Goal: Task Accomplishment & Management: Use online tool/utility

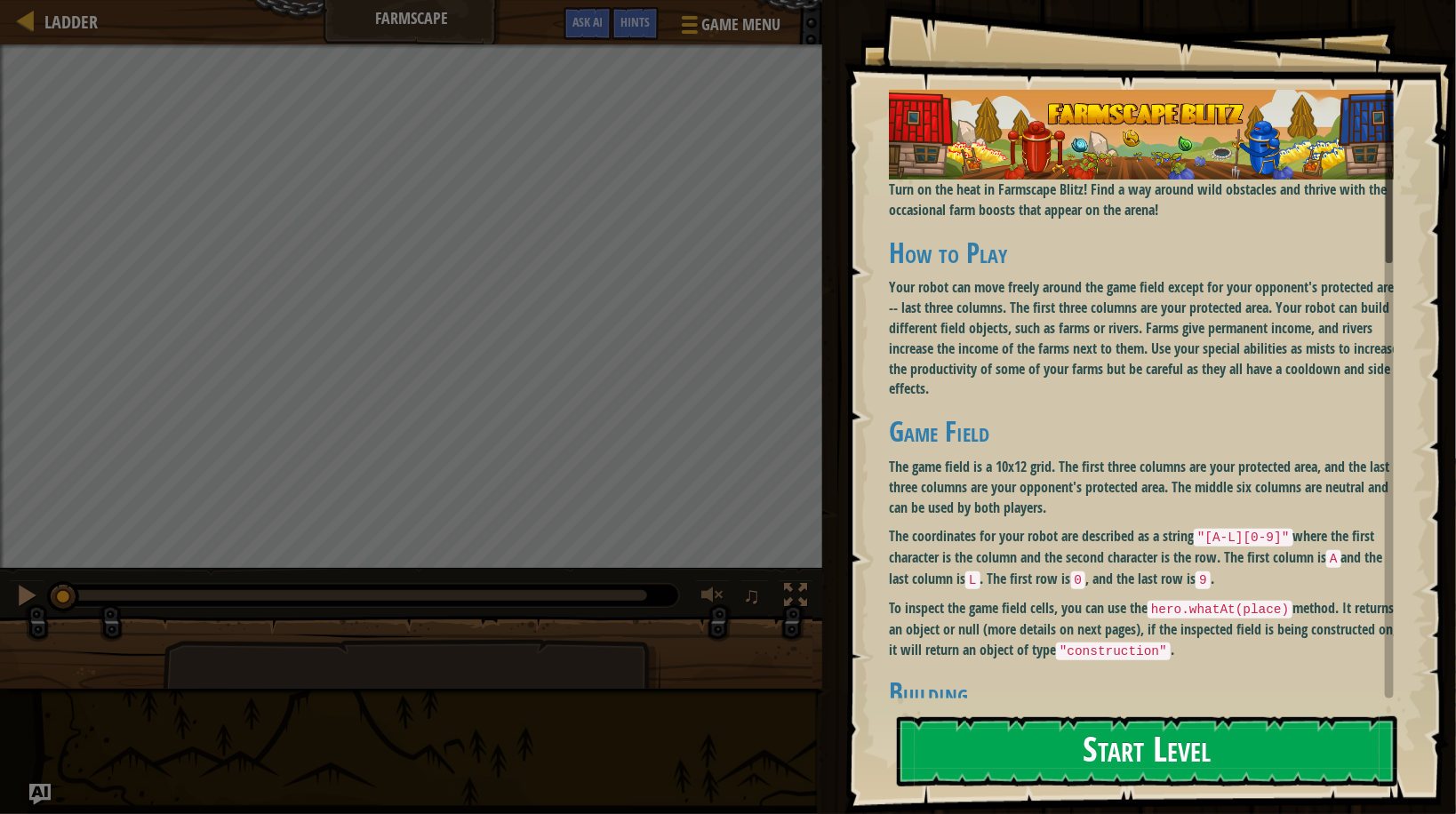
click at [1044, 717] on button "Start Level" at bounding box center [1147, 751] width 500 height 70
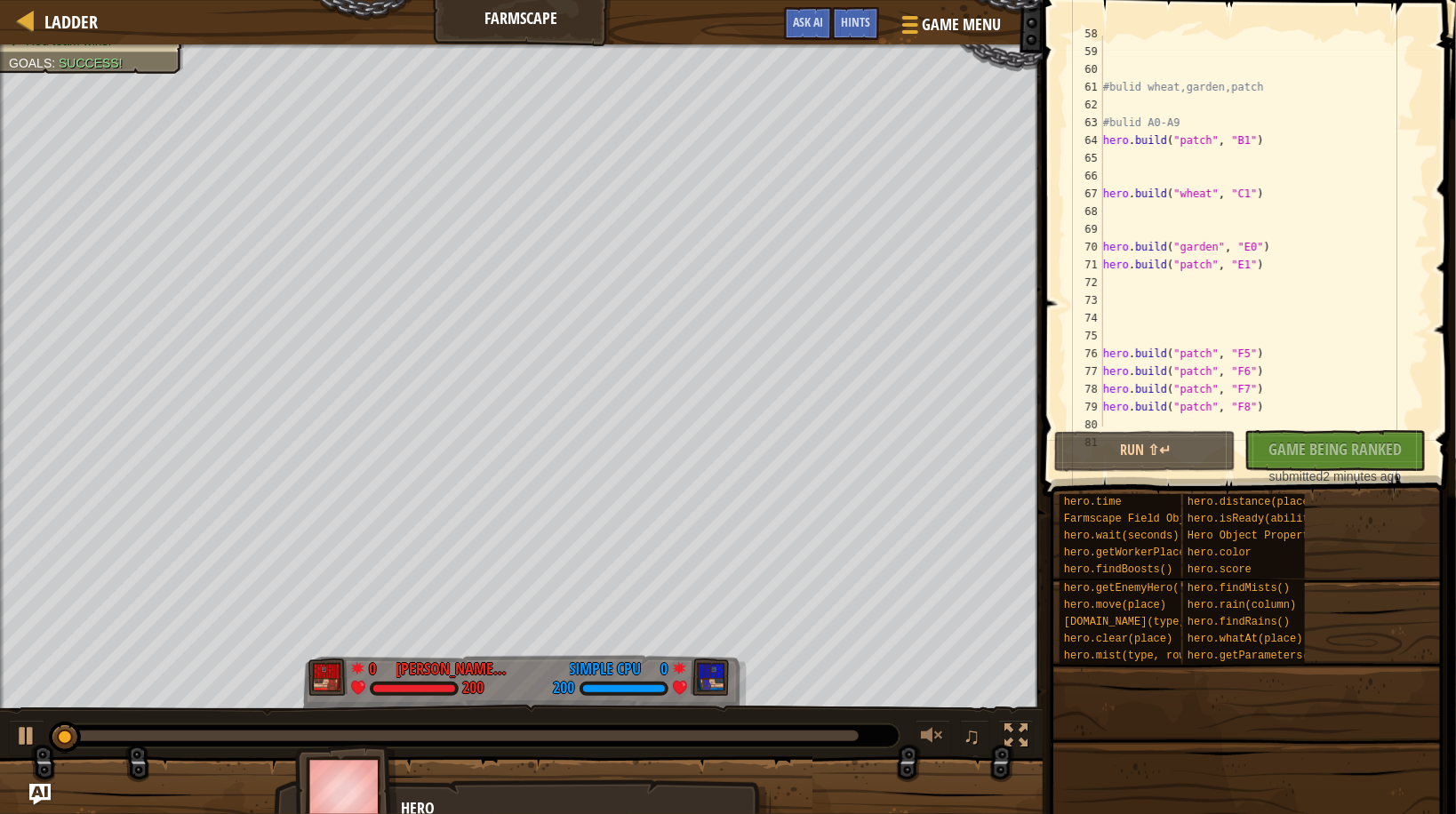
scroll to position [1083, 0]
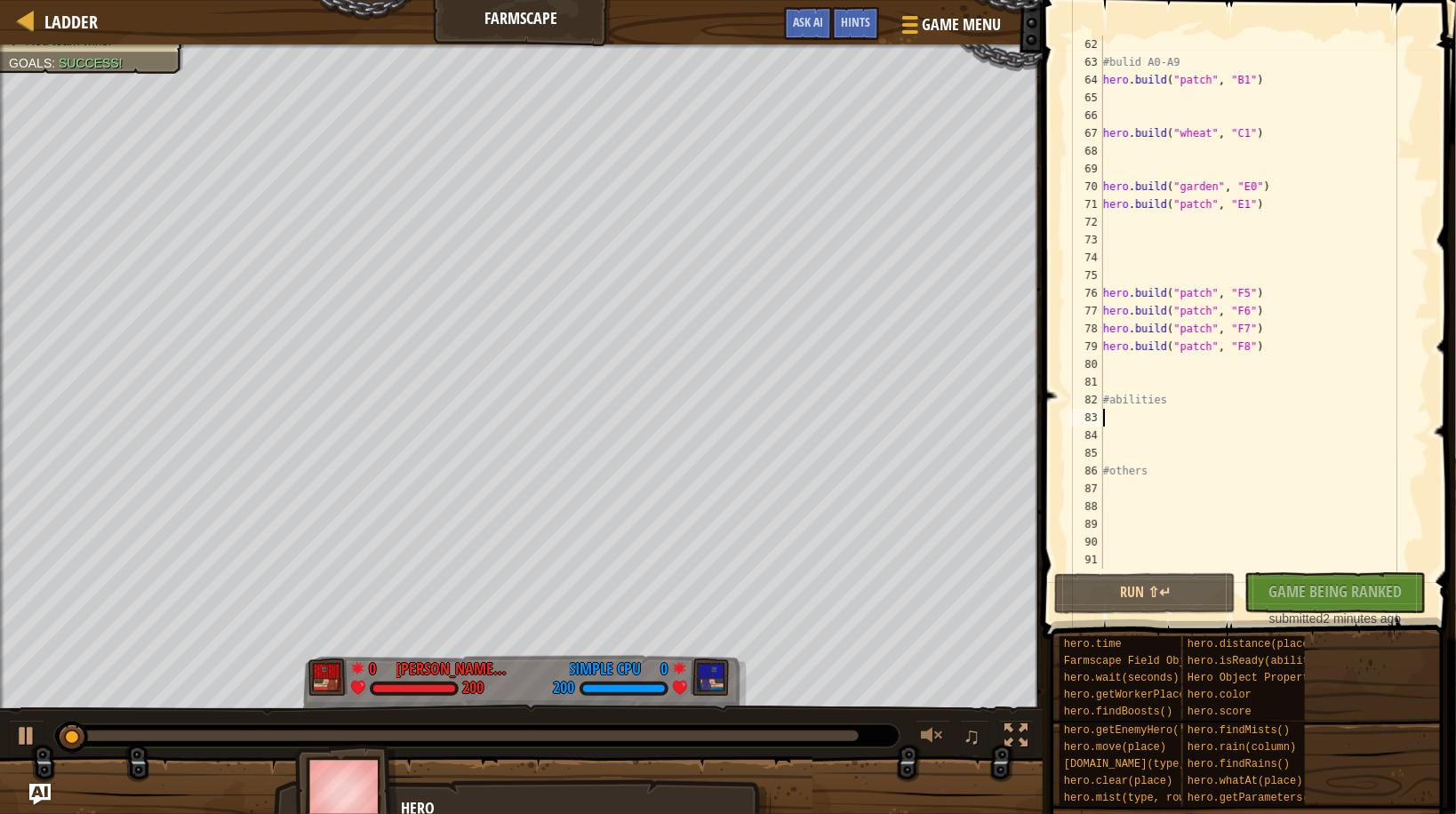
click at [1161, 417] on div "#bulid A0-A9 hero . build ( "patch" , "B1" ) hero . build ( "wheat" , "C1" ) he…" at bounding box center [1259, 320] width 319 height 569
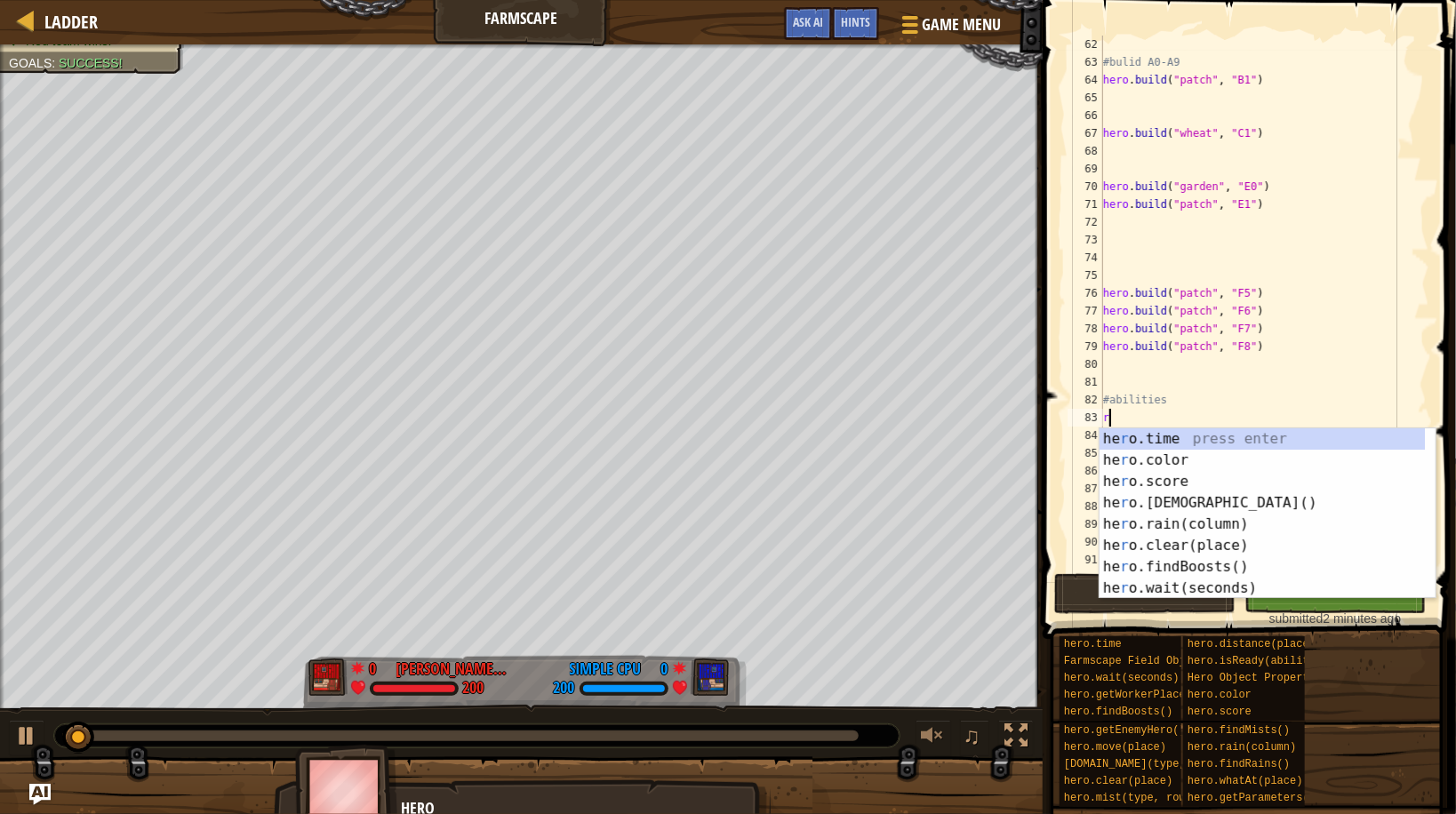
scroll to position [7, 0]
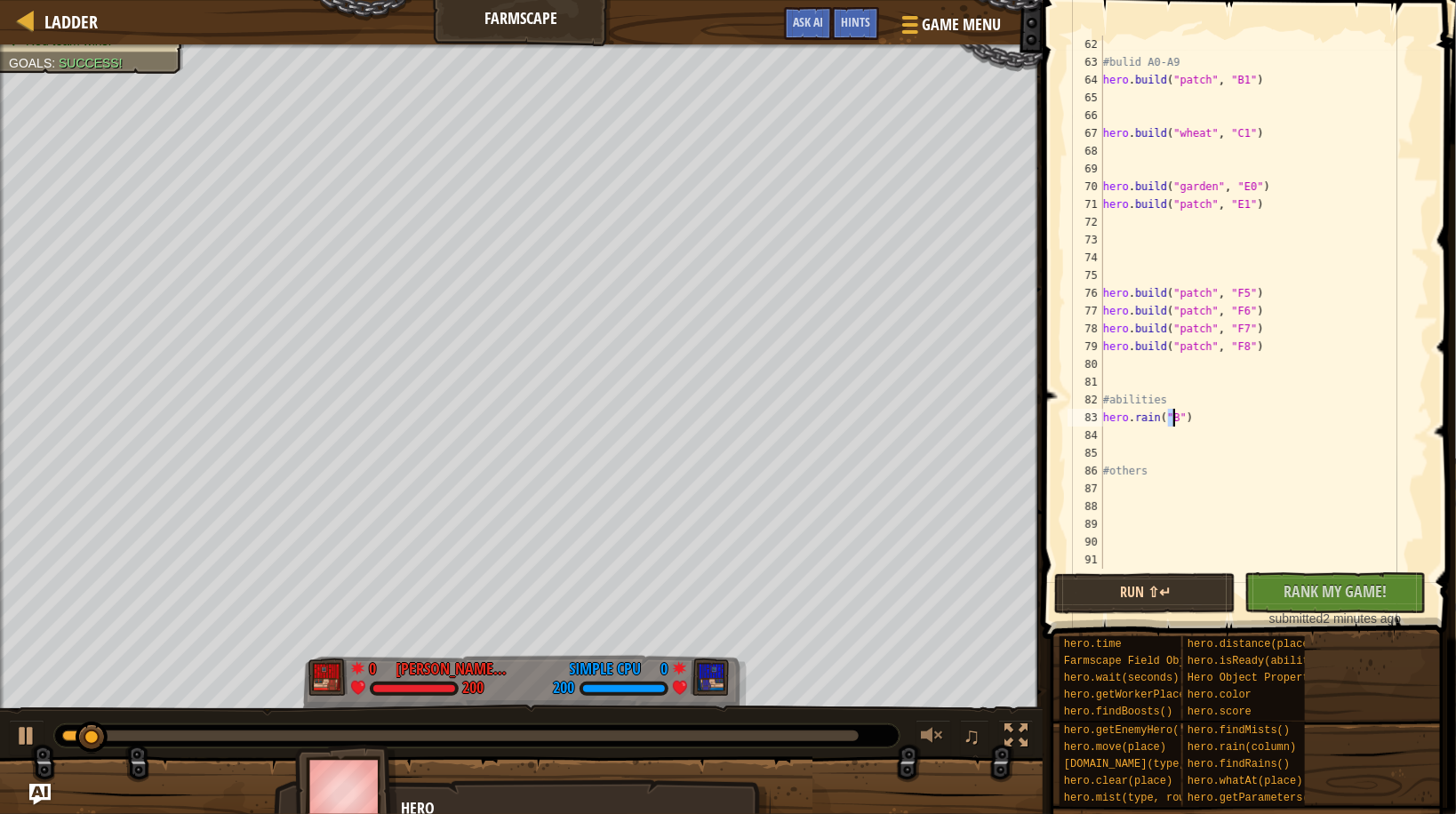
type textarea "hero.rain("B")"
click at [1126, 592] on button "Run ⇧↵" at bounding box center [1145, 593] width 181 height 41
drag, startPoint x: 144, startPoint y: 734, endPoint x: 3, endPoint y: 649, distance: 164.6
click at [0, 650] on div "Red team wins. Goals : Success! 0 SUKOLLAWAT SUKKASEM THZ1036 200 0 Simple CPU …" at bounding box center [728, 437] width 1456 height 785
click at [954, 415] on div "Ladder Farmscape Game Menu Done Hints Ask AI 1 הההההההההההההההההההההההההההההההה…" at bounding box center [728, 407] width 1456 height 814
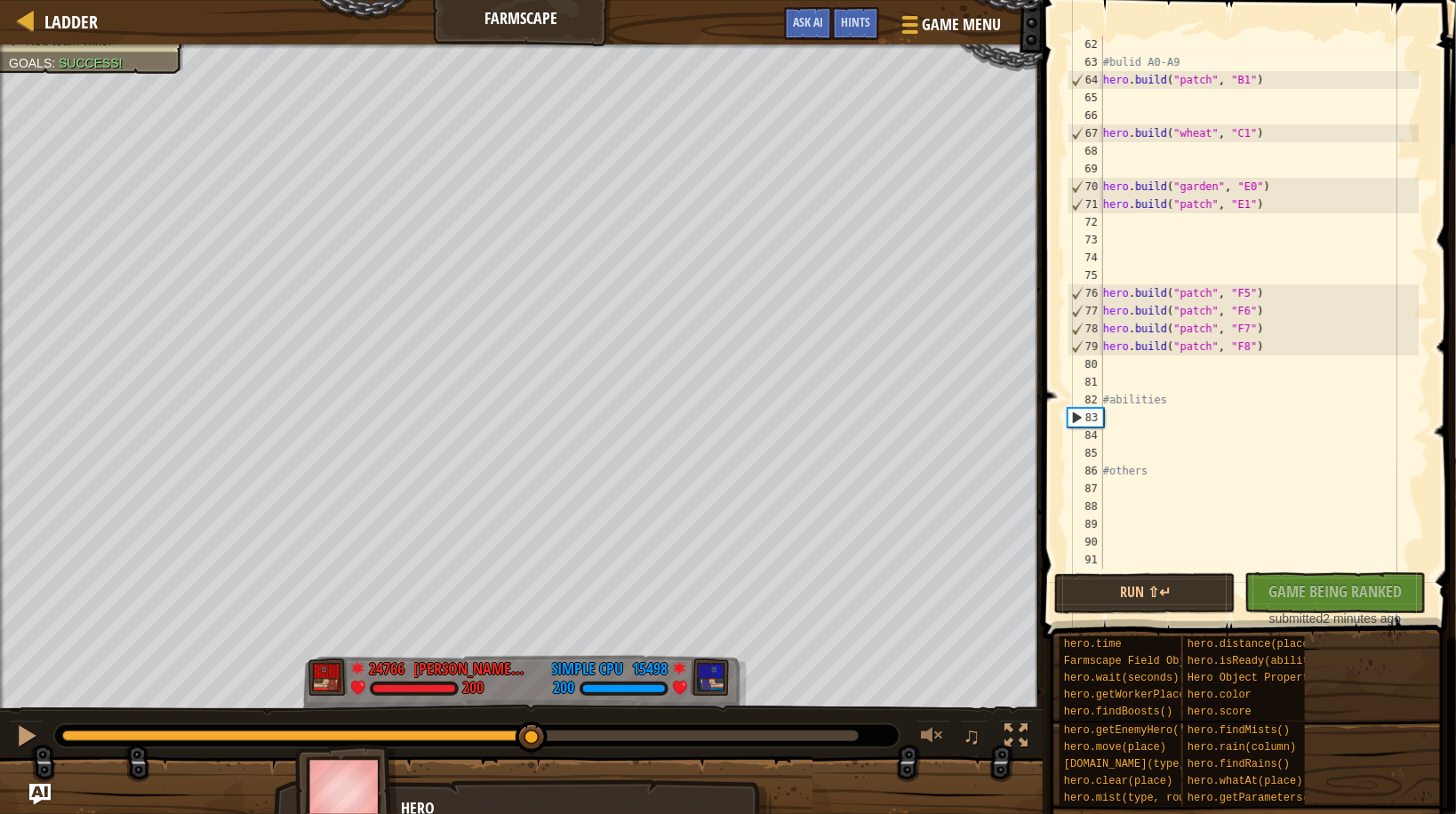
click at [532, 373] on div "Red team wins. Goals : Success! 24766 [PERSON_NAME] THZ1036 200 15498 Simple CP…" at bounding box center [728, 437] width 1456 height 785
click at [1131, 498] on div "#bulid A0-A9 hero . build ( "patch" , "B1" ) hero . build ( "wheat" , "C1" ) he…" at bounding box center [1259, 320] width 319 height 569
click at [1135, 488] on div "#bulid A0-A9 hero . build ( "patch" , "B1" ) hero . build ( "wheat" , "C1" ) he…" at bounding box center [1259, 320] width 319 height 569
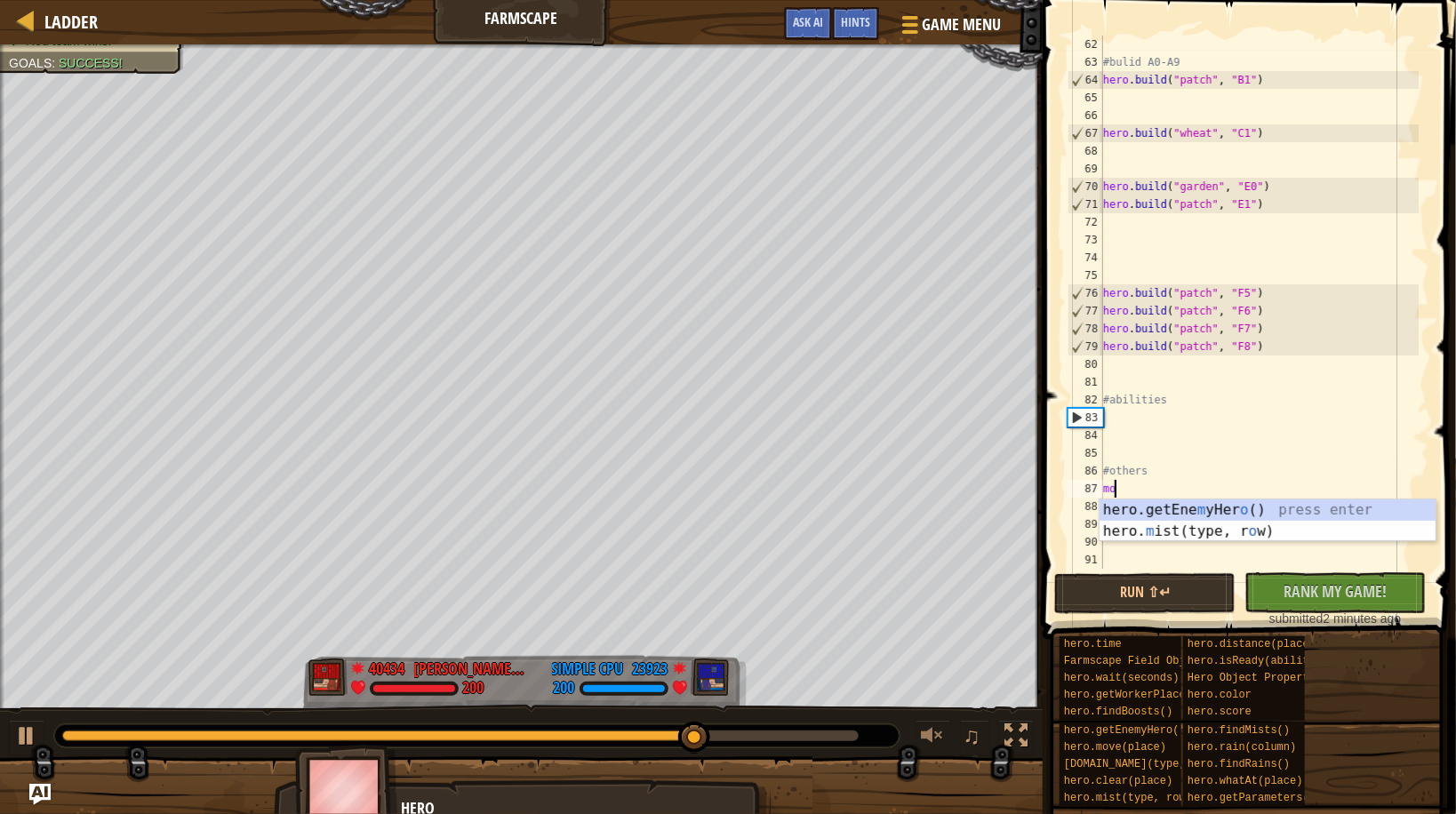
type textarea "m"
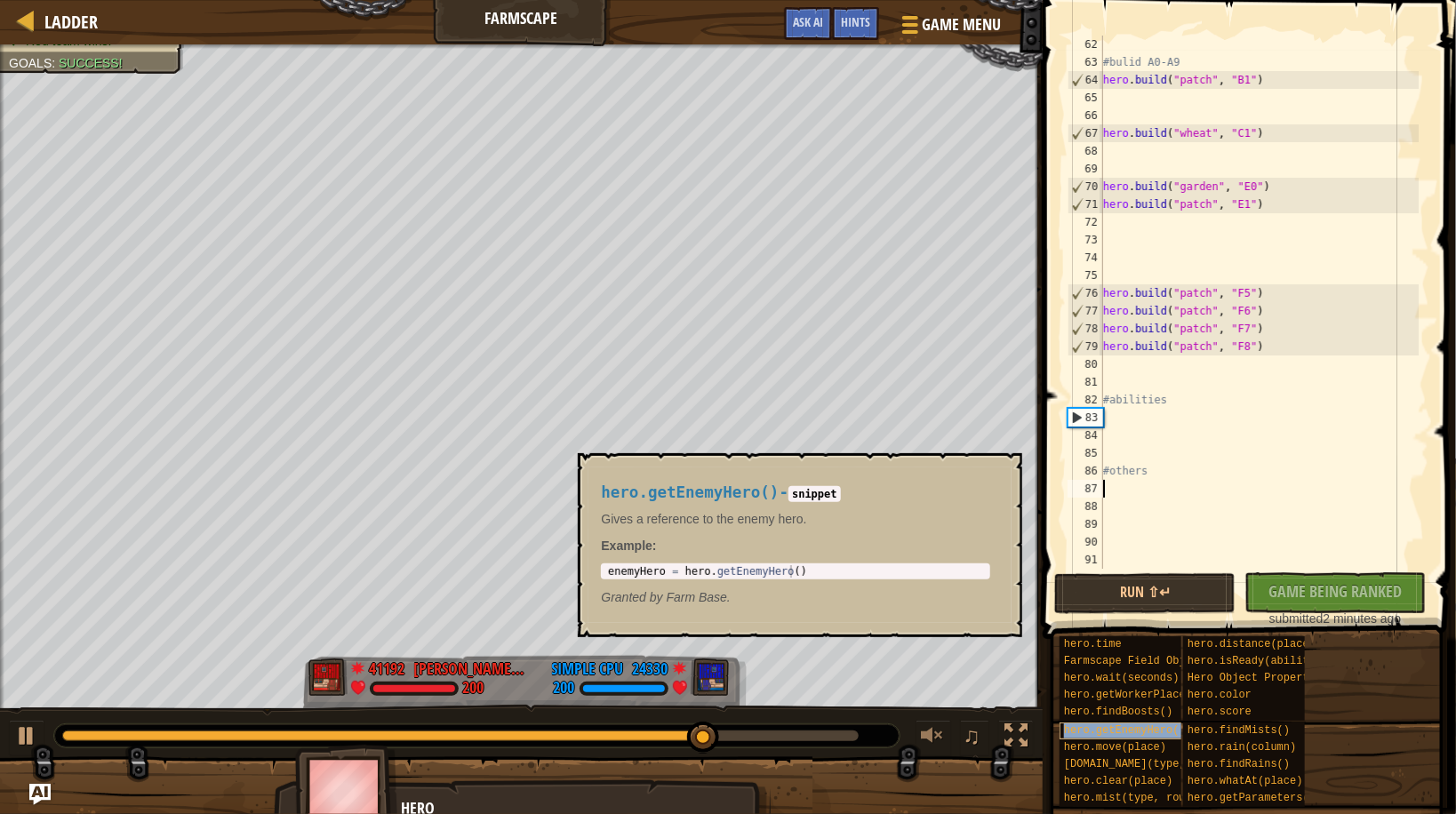
click at [1092, 732] on span "hero.getEnemyHero()" at bounding box center [1124, 730] width 121 height 12
click at [1098, 722] on div "hero.getEnemyHero()" at bounding box center [1133, 731] width 146 height 17
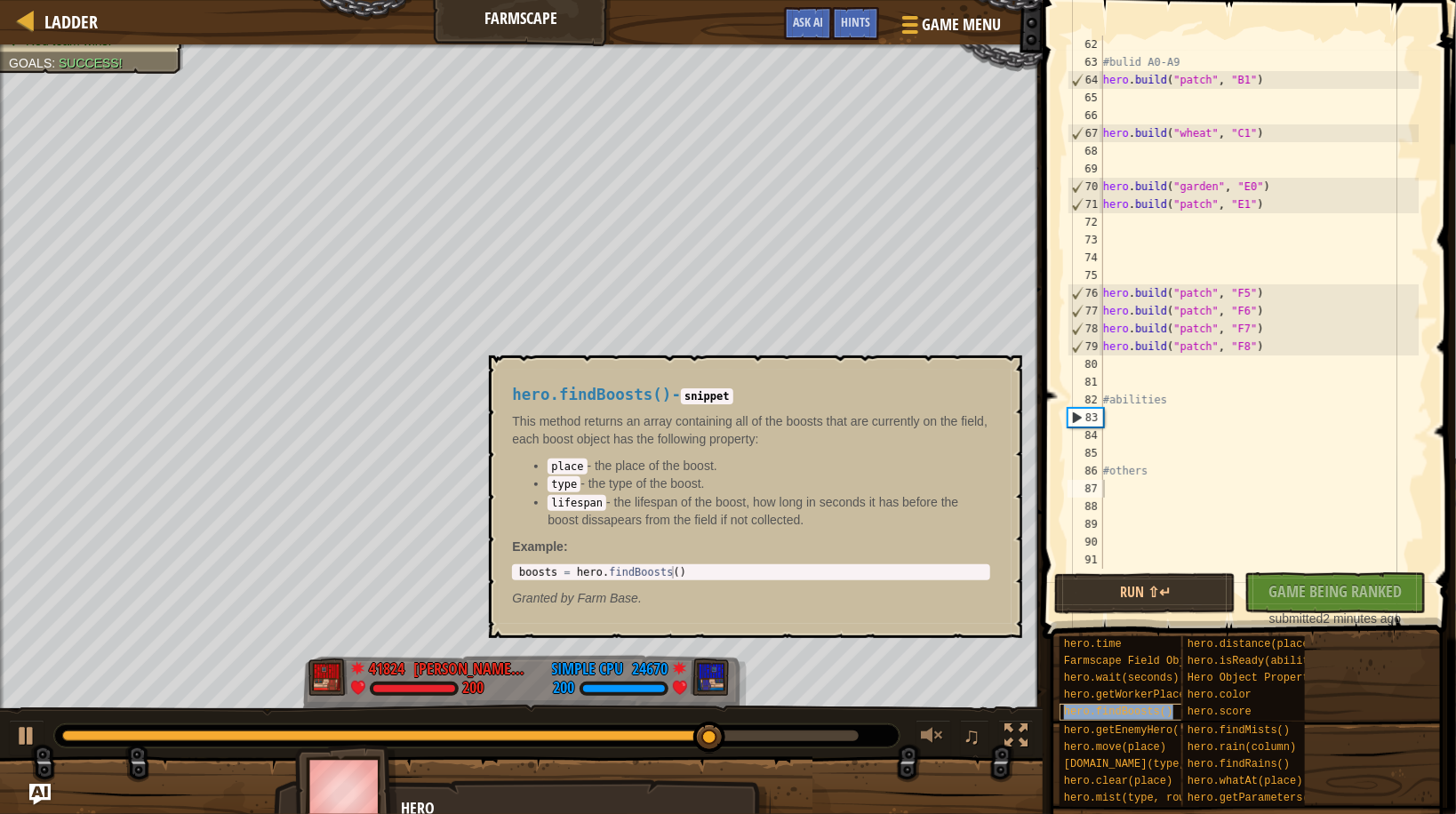
click at [1105, 714] on span "hero.findBoosts()" at bounding box center [1118, 711] width 108 height 12
click at [355, 0] on body "Ladder Farmscape Game Menu Done Hints Ask AI 1 הההההההההההההההההההההההההההההההה…" at bounding box center [728, 0] width 1456 height 0
click at [1195, 388] on div "#bulid A0-A9 hero . build ( "patch" , "B1" ) hero . build ( "wheat" , "C1" ) he…" at bounding box center [1259, 320] width 319 height 569
type textarea "#abilities"
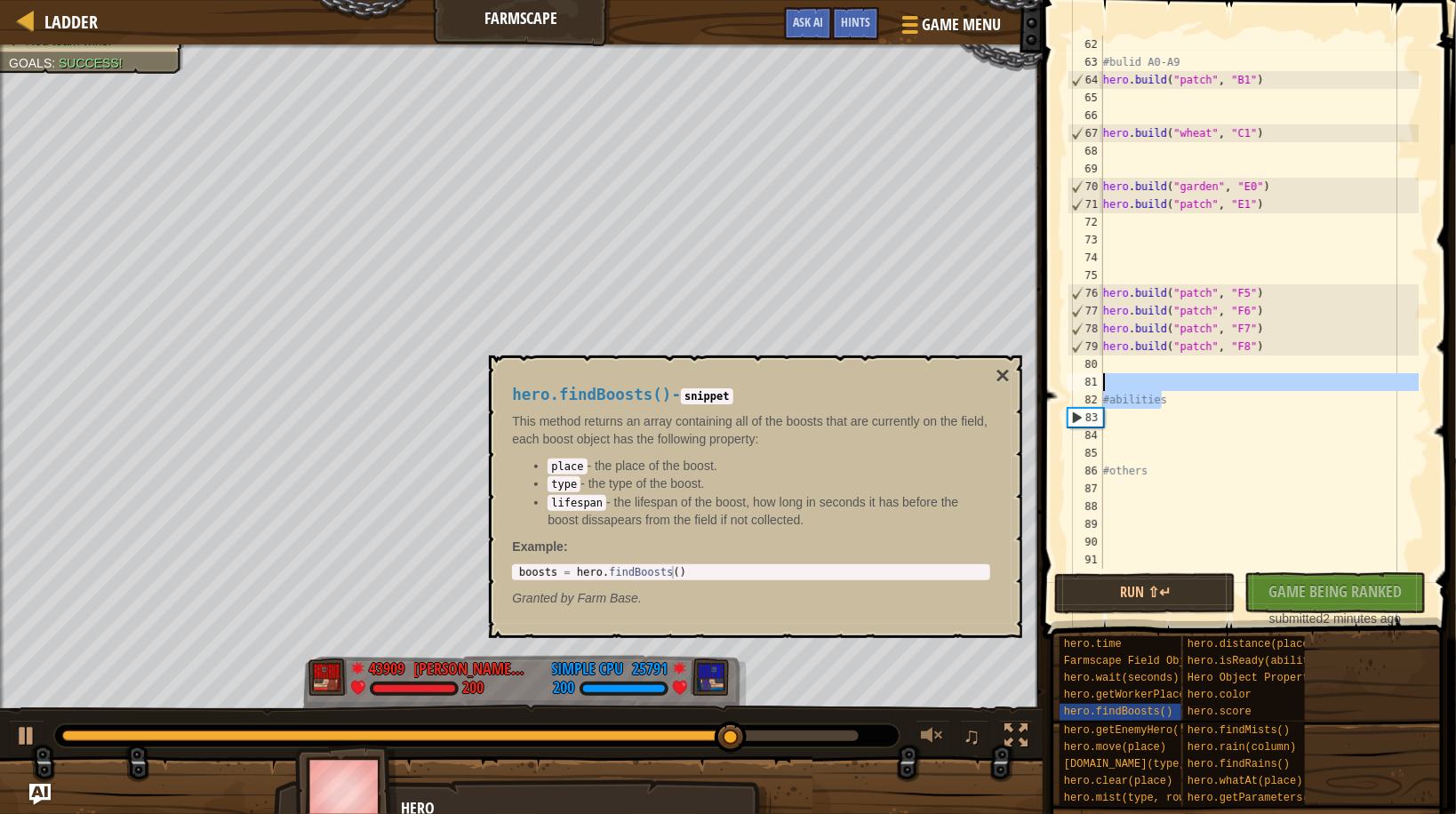
click at [1112, 417] on div "#bulid A0-A9 hero . build ( "patch" , "B1" ) hero . build ( "wheat" , "C1" ) he…" at bounding box center [1259, 320] width 319 height 569
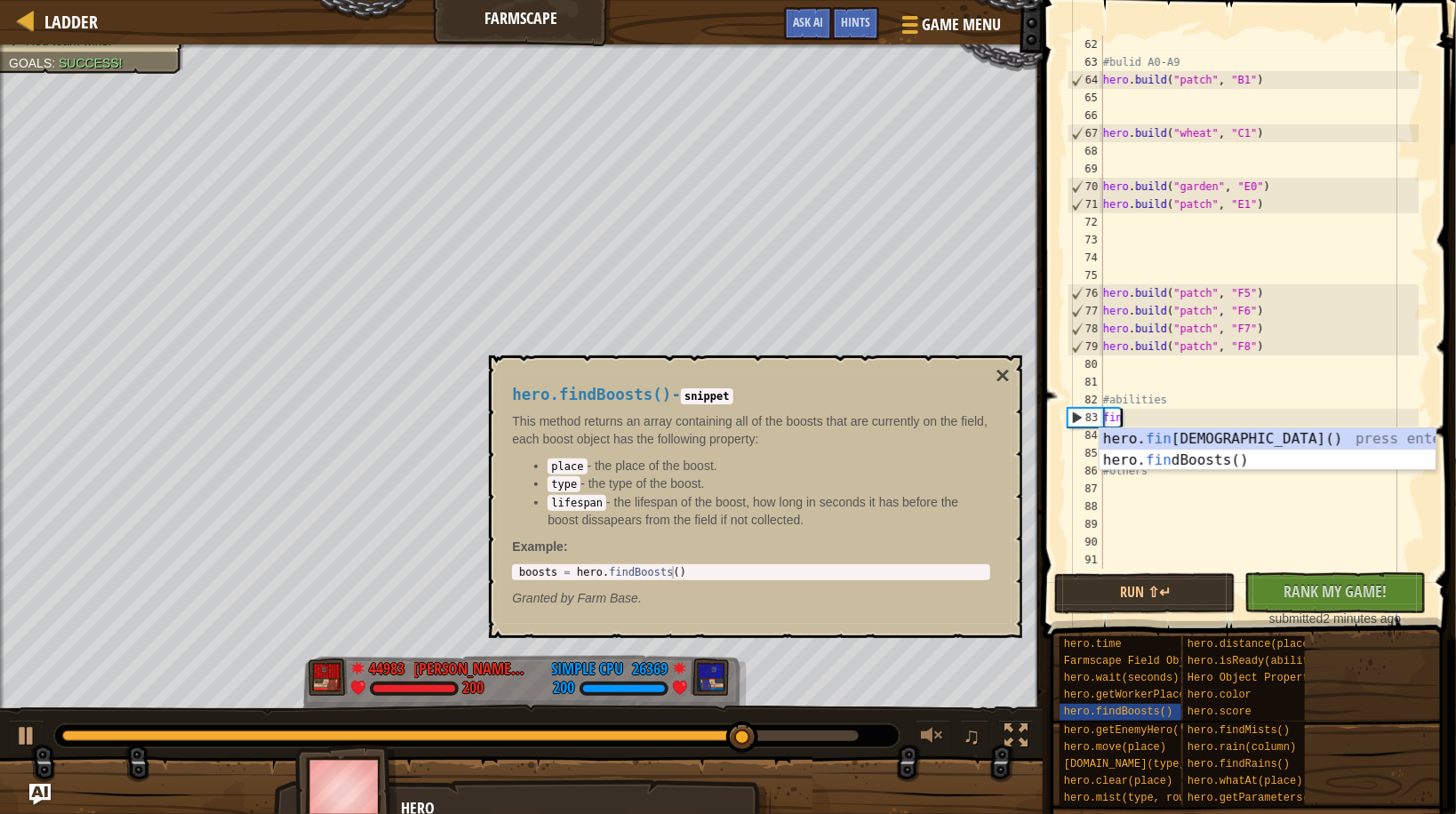
type textarea "find"
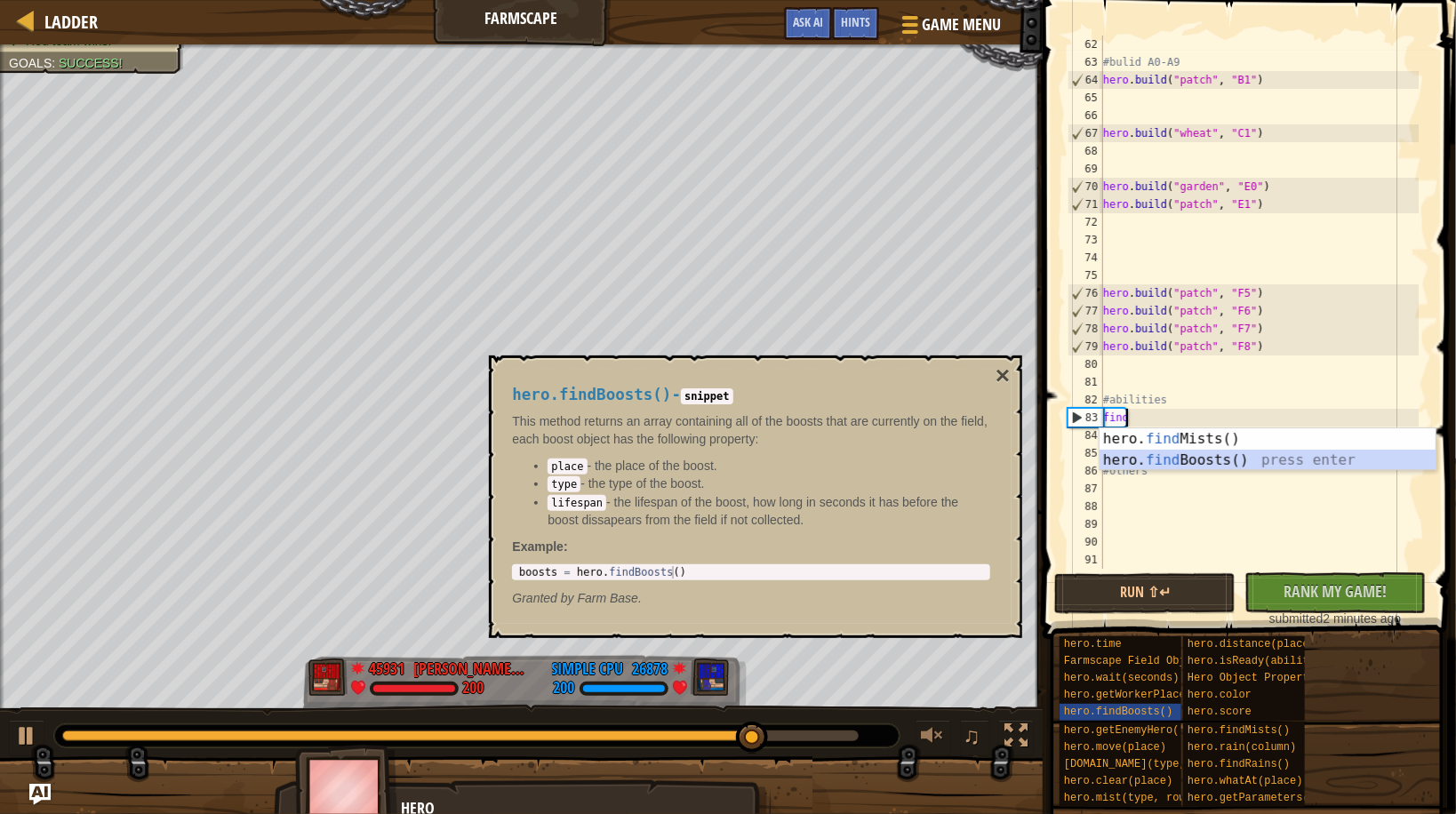
click at [1192, 464] on div "hero. find Mists() press enter hero. find Boosts() press enter" at bounding box center [1268, 470] width 336 height 85
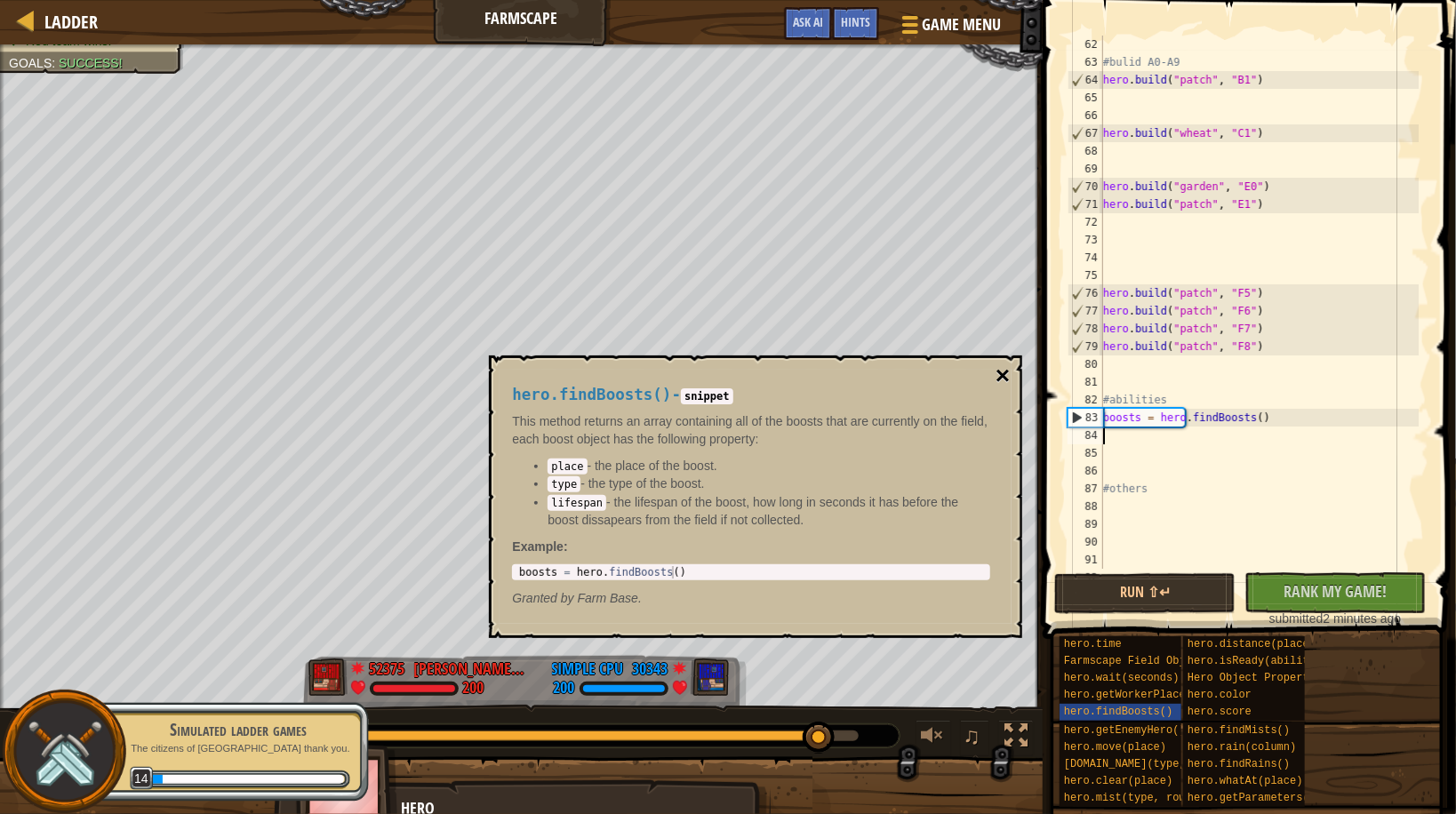
click at [999, 374] on button "×" at bounding box center [1002, 376] width 14 height 25
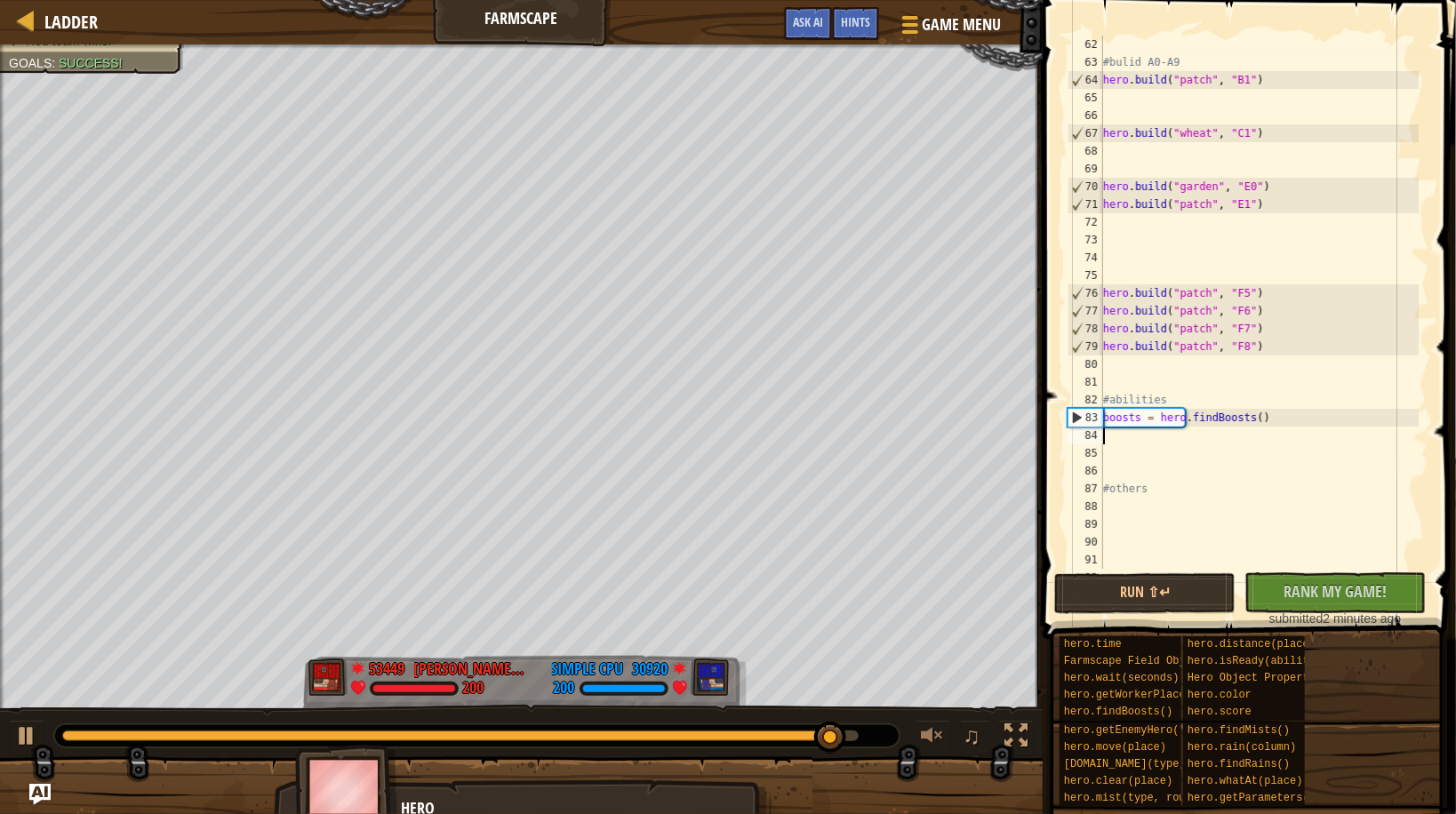
click at [1150, 437] on div "#bulid A0-A9 hero . build ( "patch" , "B1" ) hero . build ( "wheat" , "C1" ) he…" at bounding box center [1259, 320] width 319 height 569
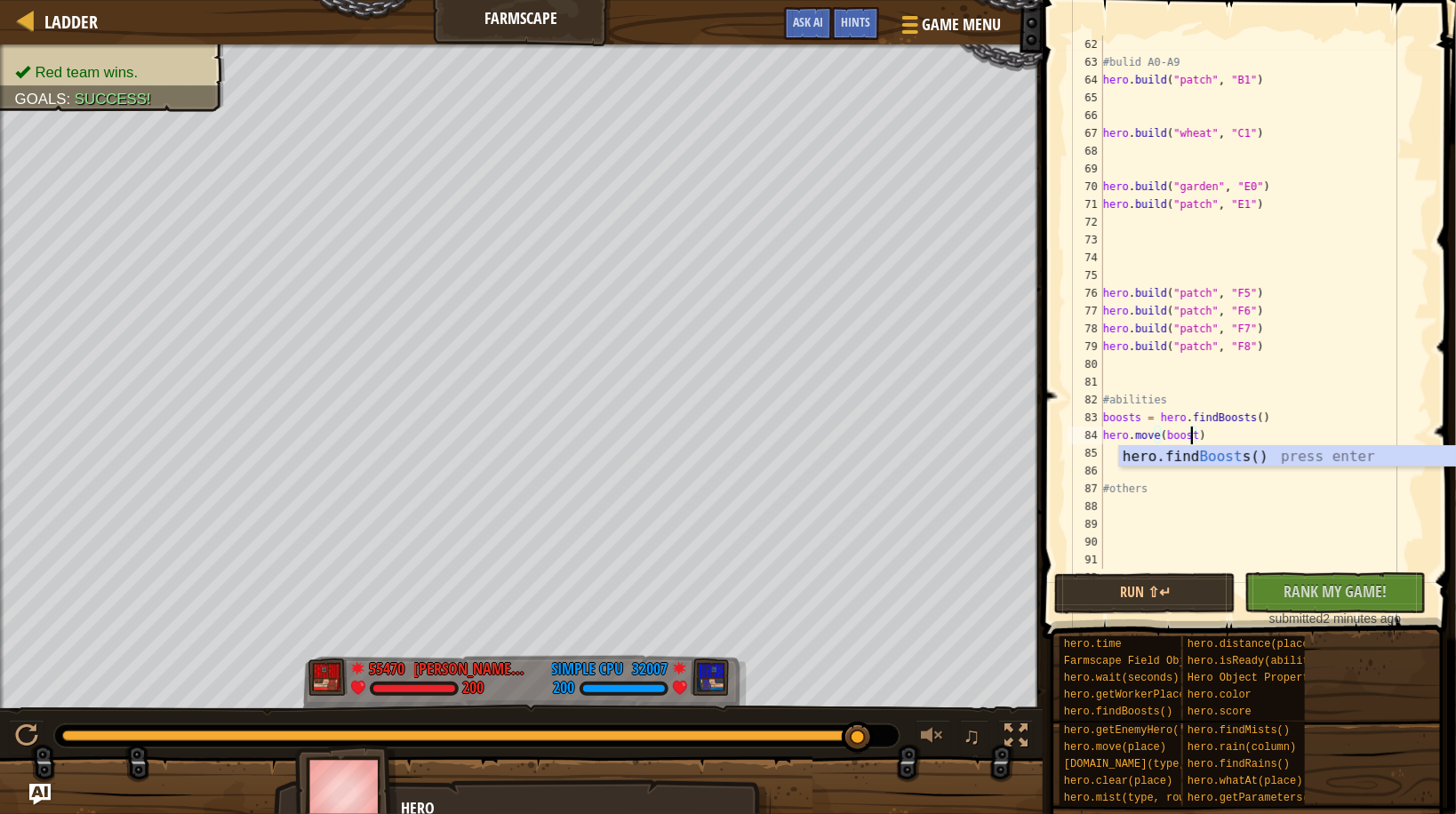
scroll to position [8, 7]
click at [1135, 584] on button "Run ⇧↵" at bounding box center [1145, 593] width 181 height 41
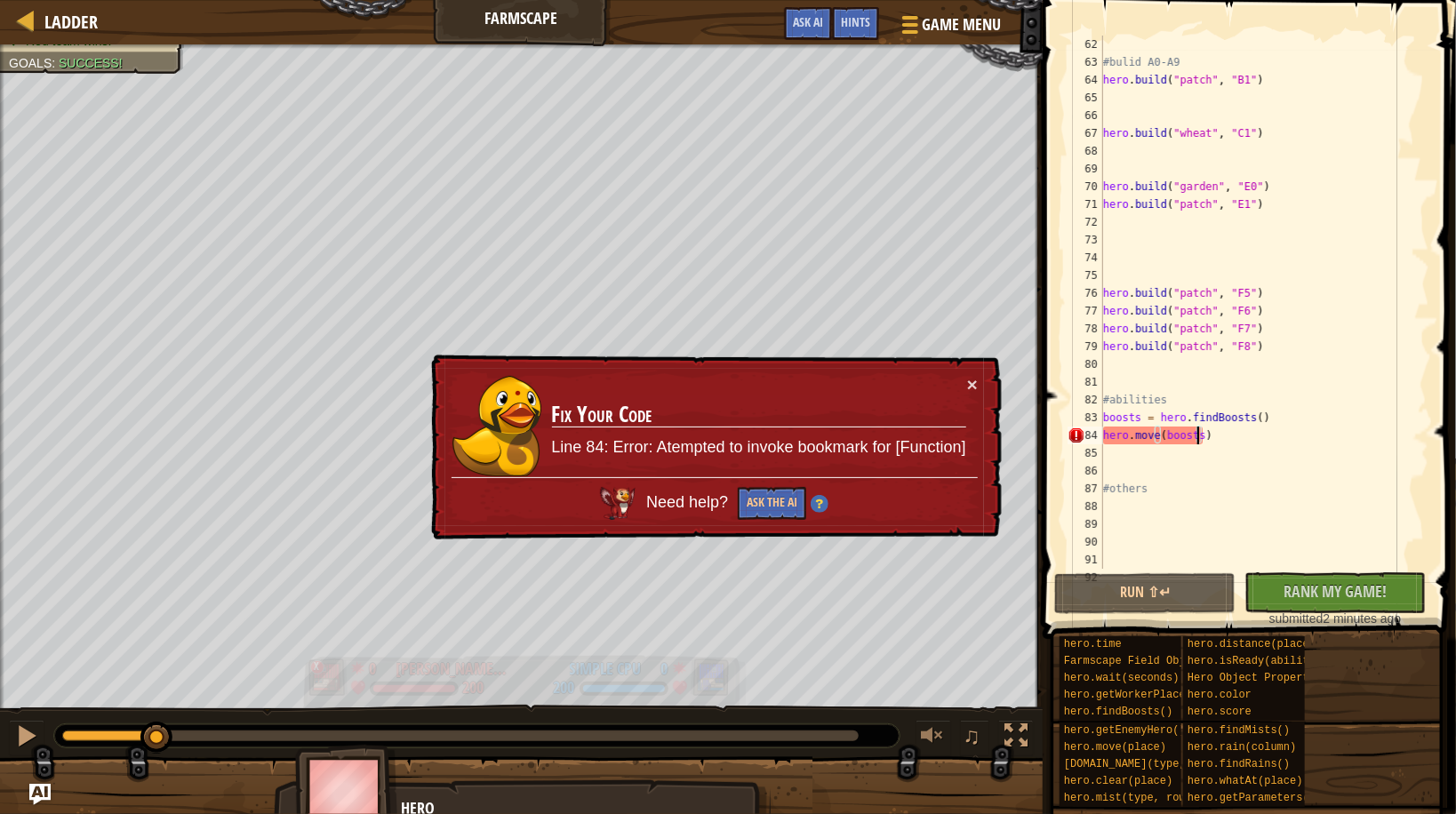
click at [154, 560] on div "Red team wins. Goals : Success! x 0 SUKOLLAWAT SUKKASEM THZ1036 200 0 Simple CP…" at bounding box center [728, 437] width 1456 height 785
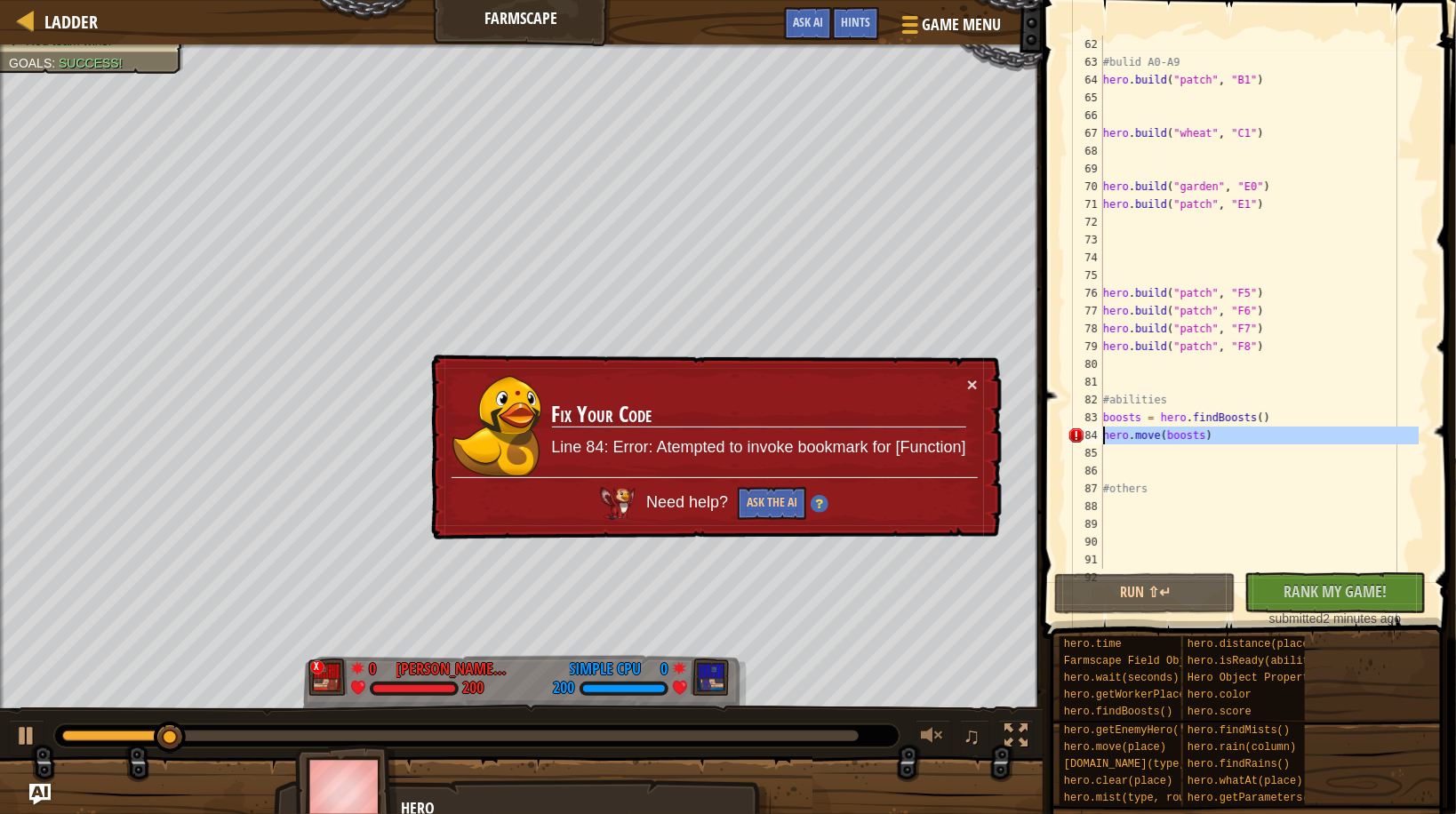
click at [1019, 436] on div "Ladder Farmscape Game Menu Done Hints Ask AI 1 הההההההההההההההההההההההההההההההה…" at bounding box center [728, 407] width 1456 height 814
type textarea "hero.move(boosts)"
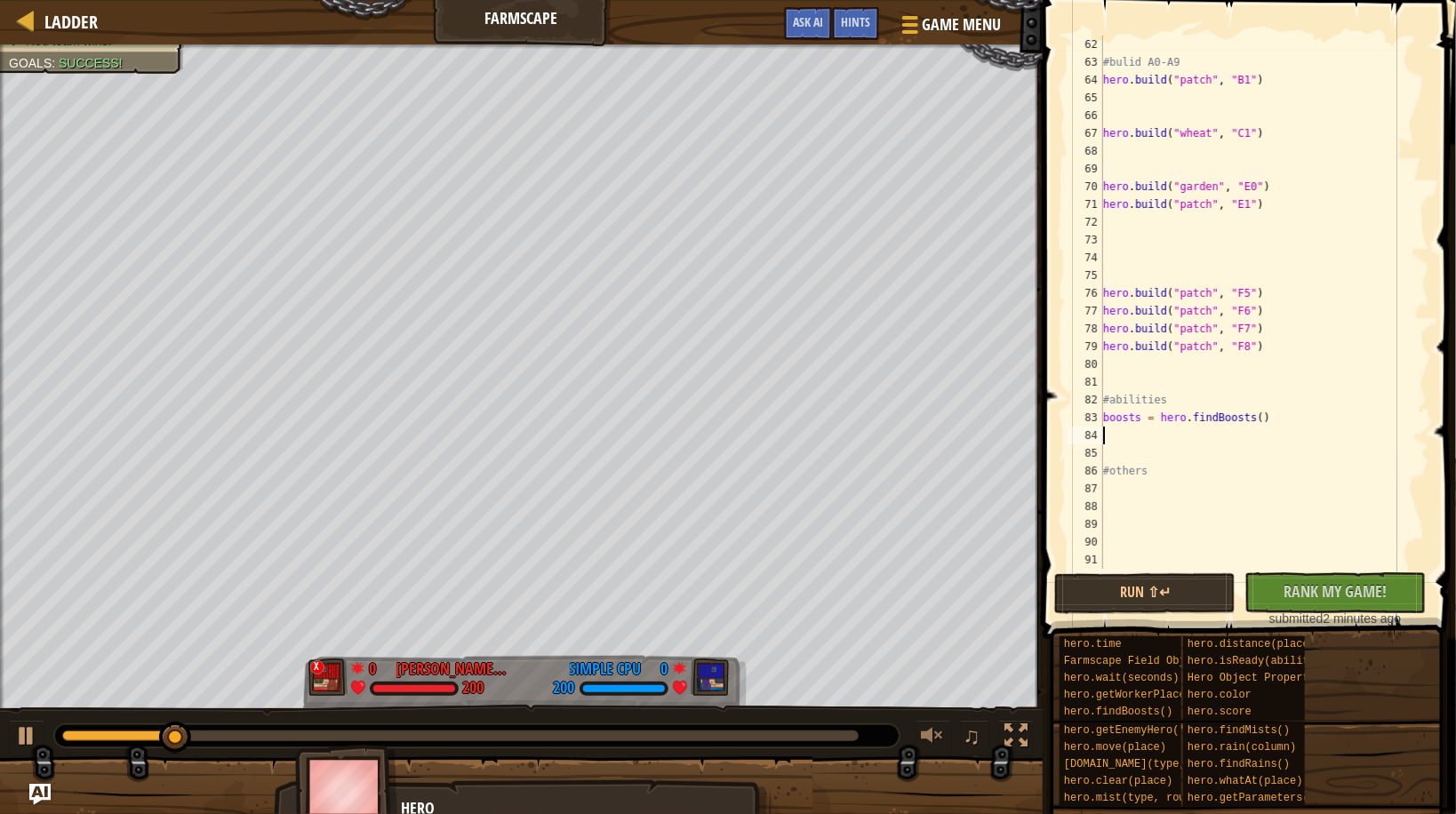
scroll to position [1066, 0]
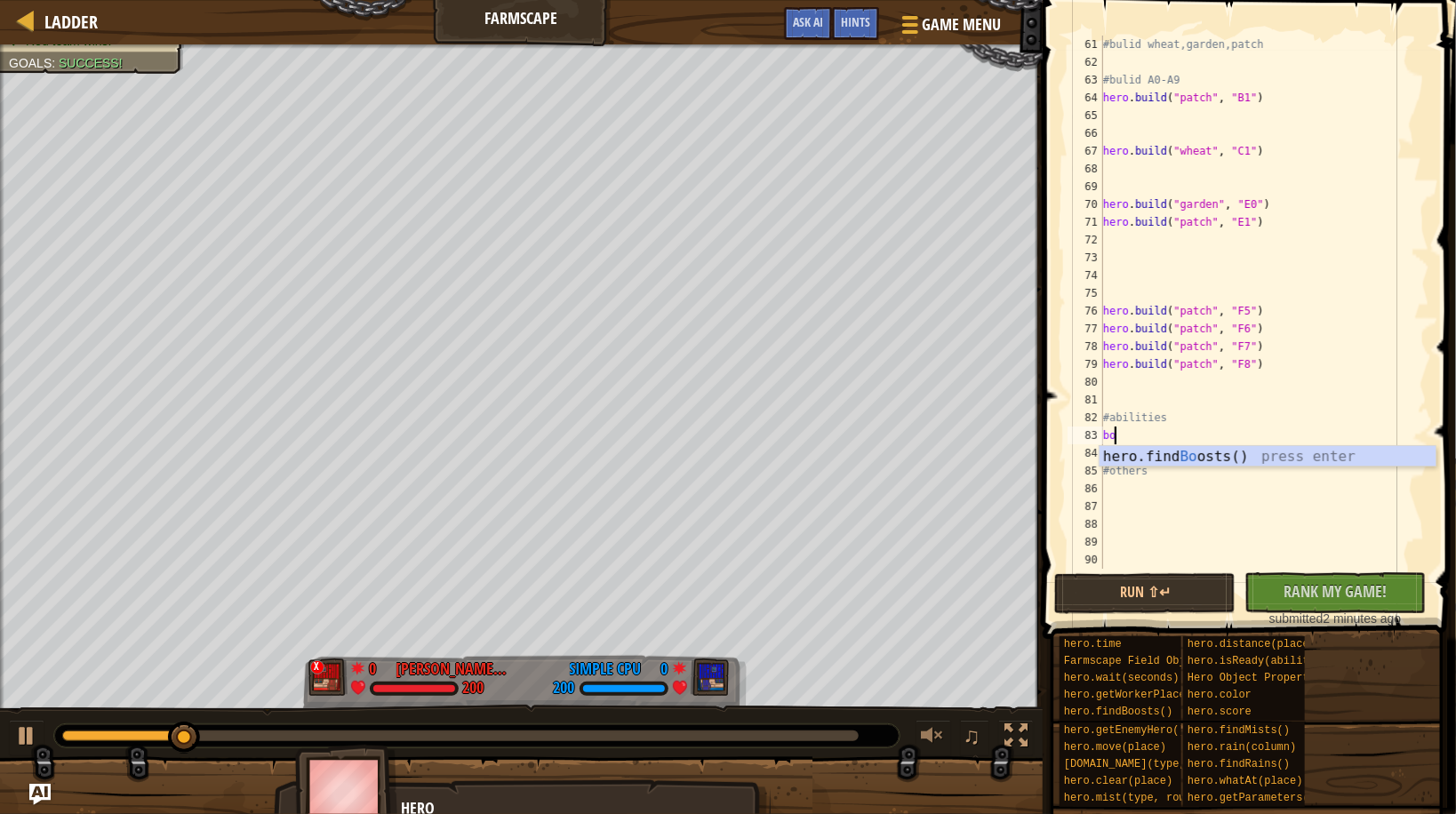
type textarea "b"
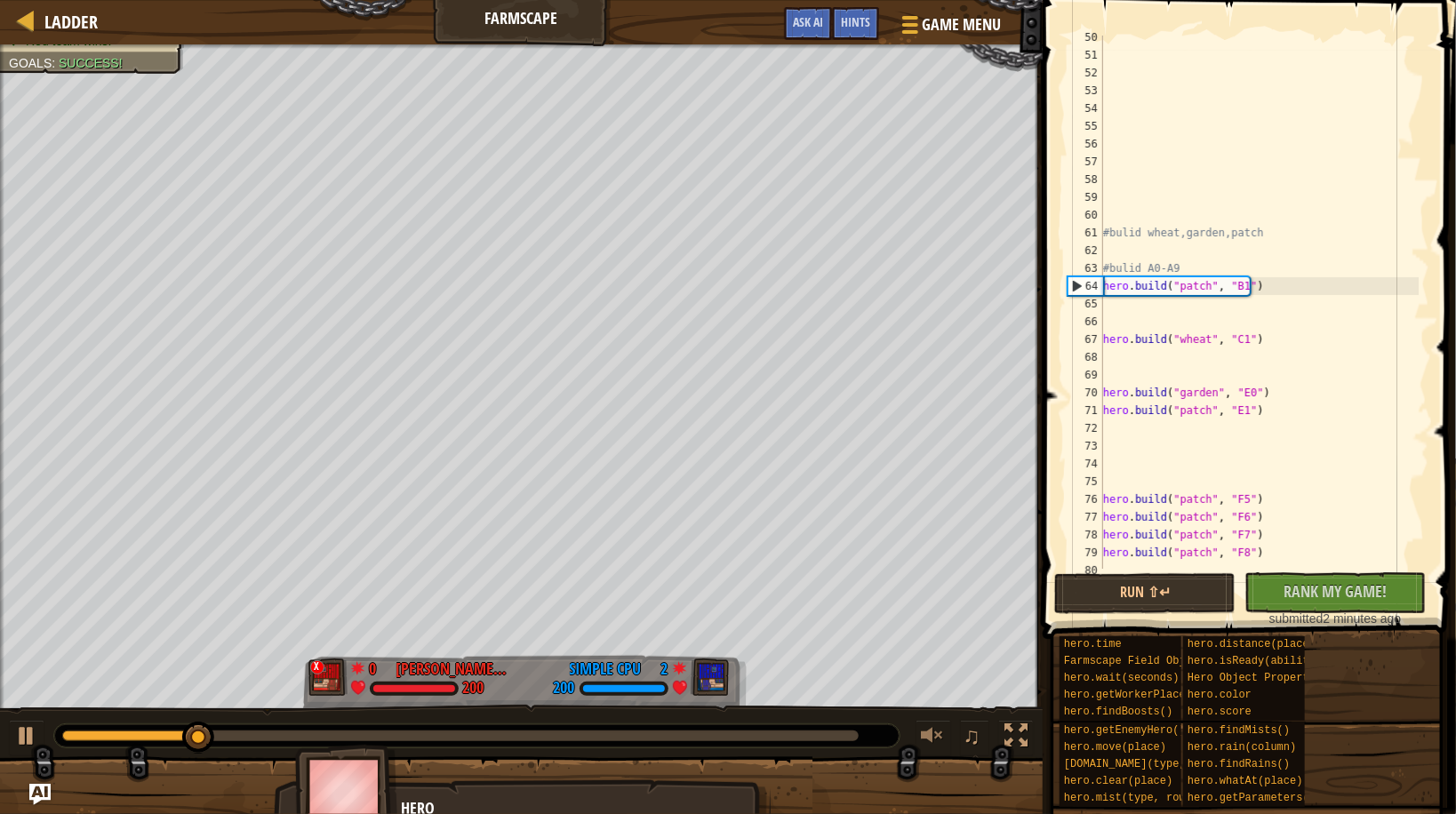
scroll to position [835, 0]
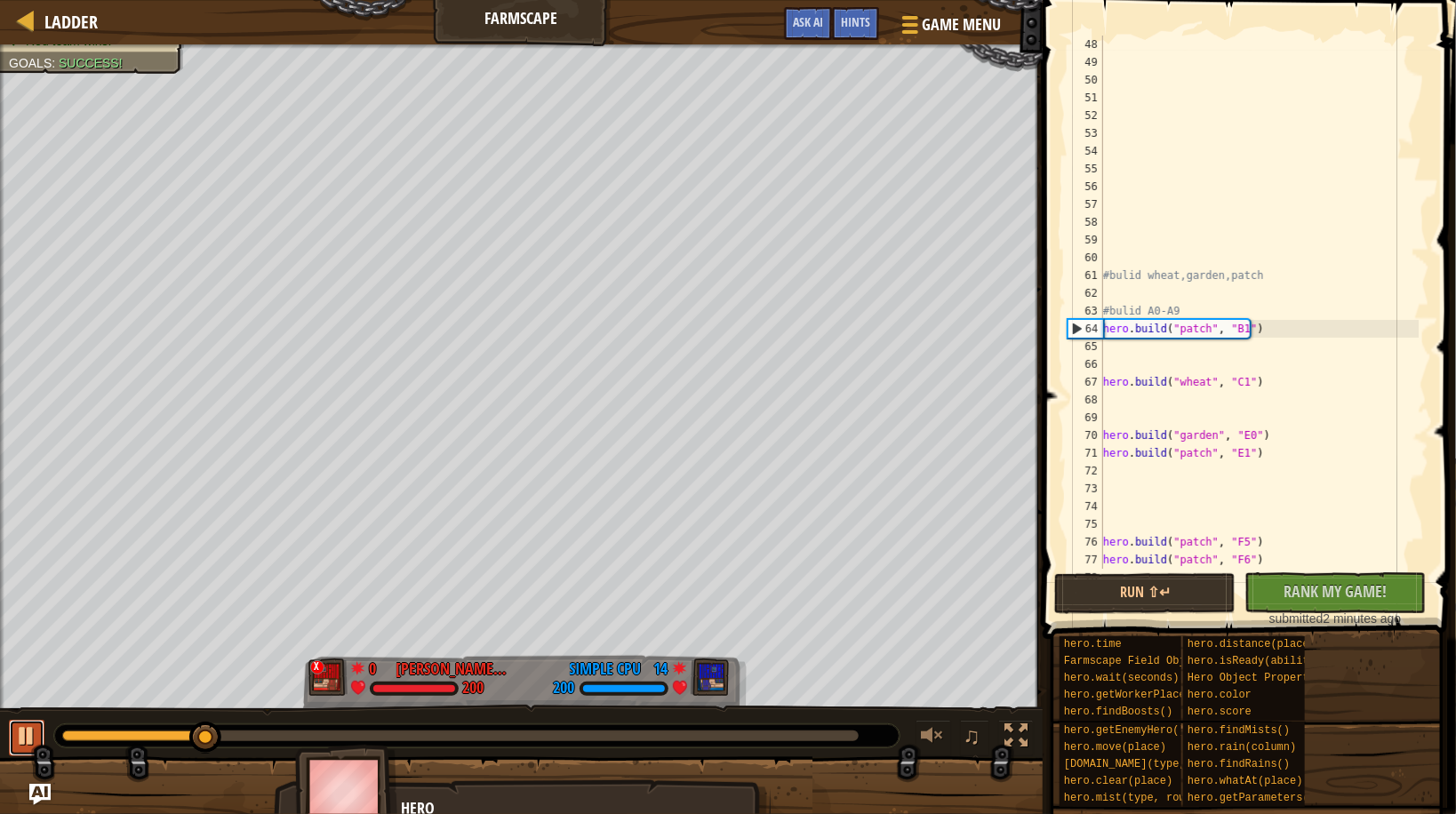
click at [37, 738] on div at bounding box center [26, 735] width 23 height 23
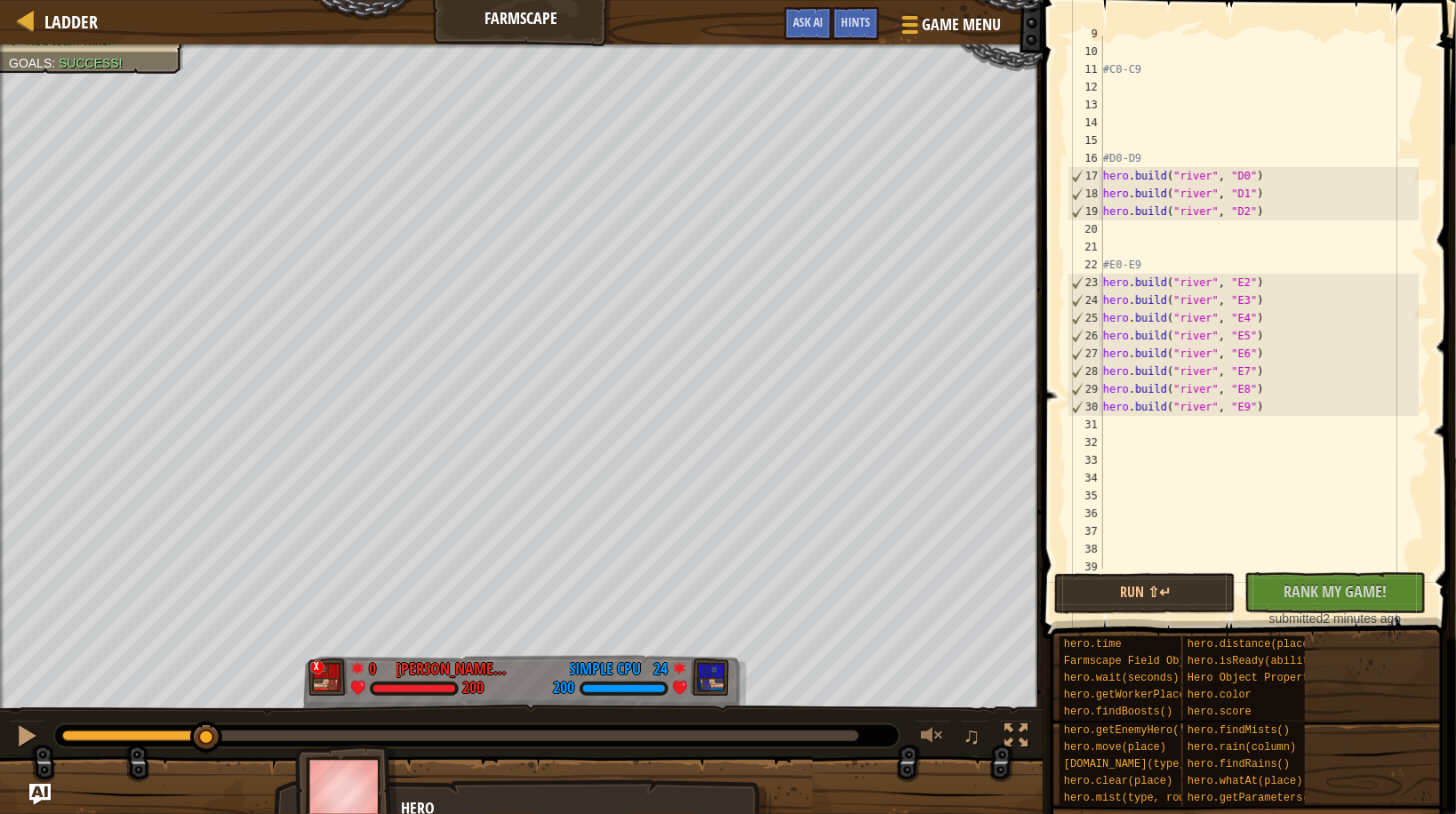
scroll to position [110, 0]
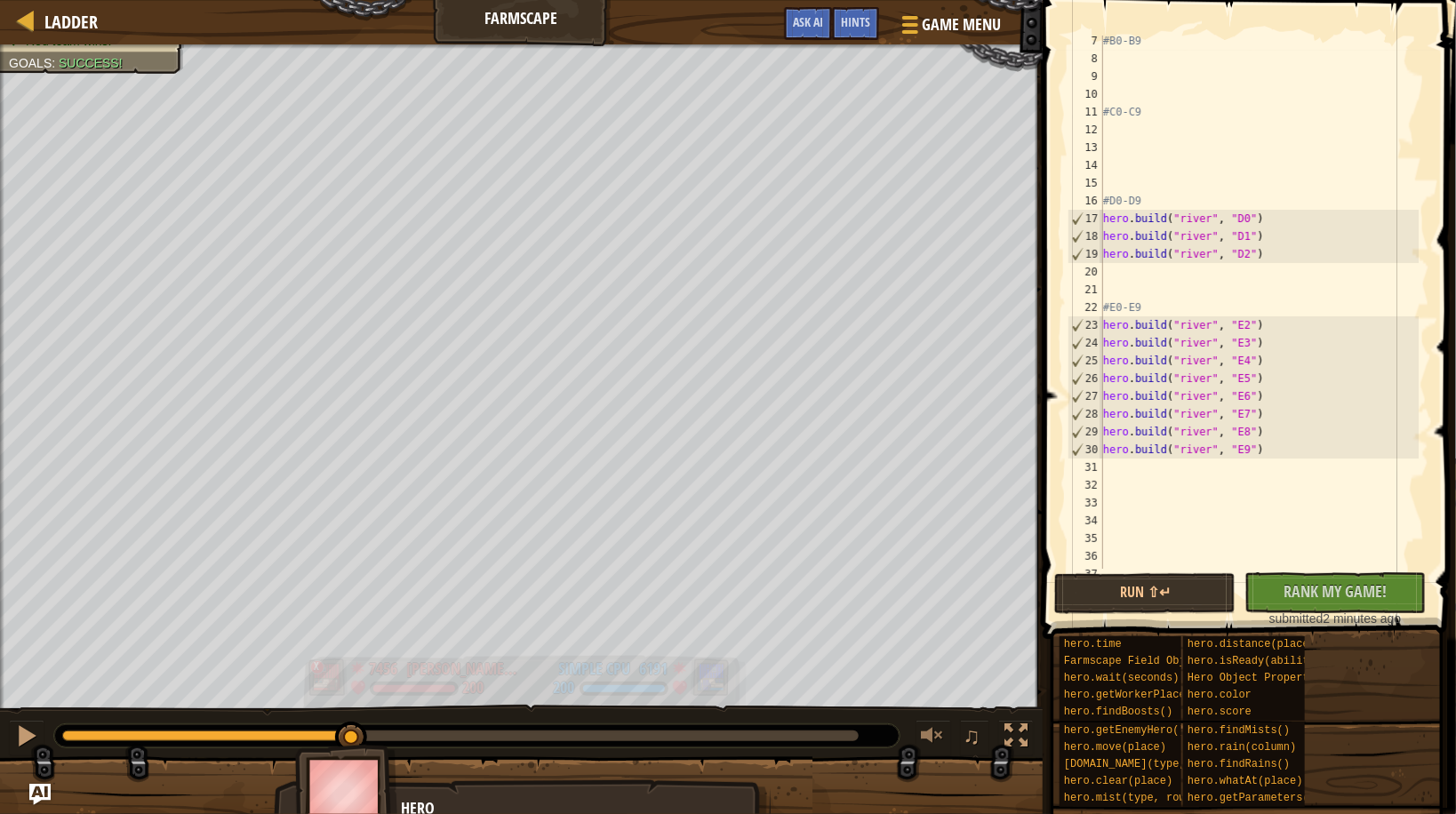
drag, startPoint x: 200, startPoint y: 732, endPoint x: 351, endPoint y: 703, distance: 153.8
click at [351, 703] on div "Red team wins. Goals : Success! x 7456 SUKOLLAWAT SUKKASEM THZ1036 200 6191 Sim…" at bounding box center [728, 437] width 1456 height 785
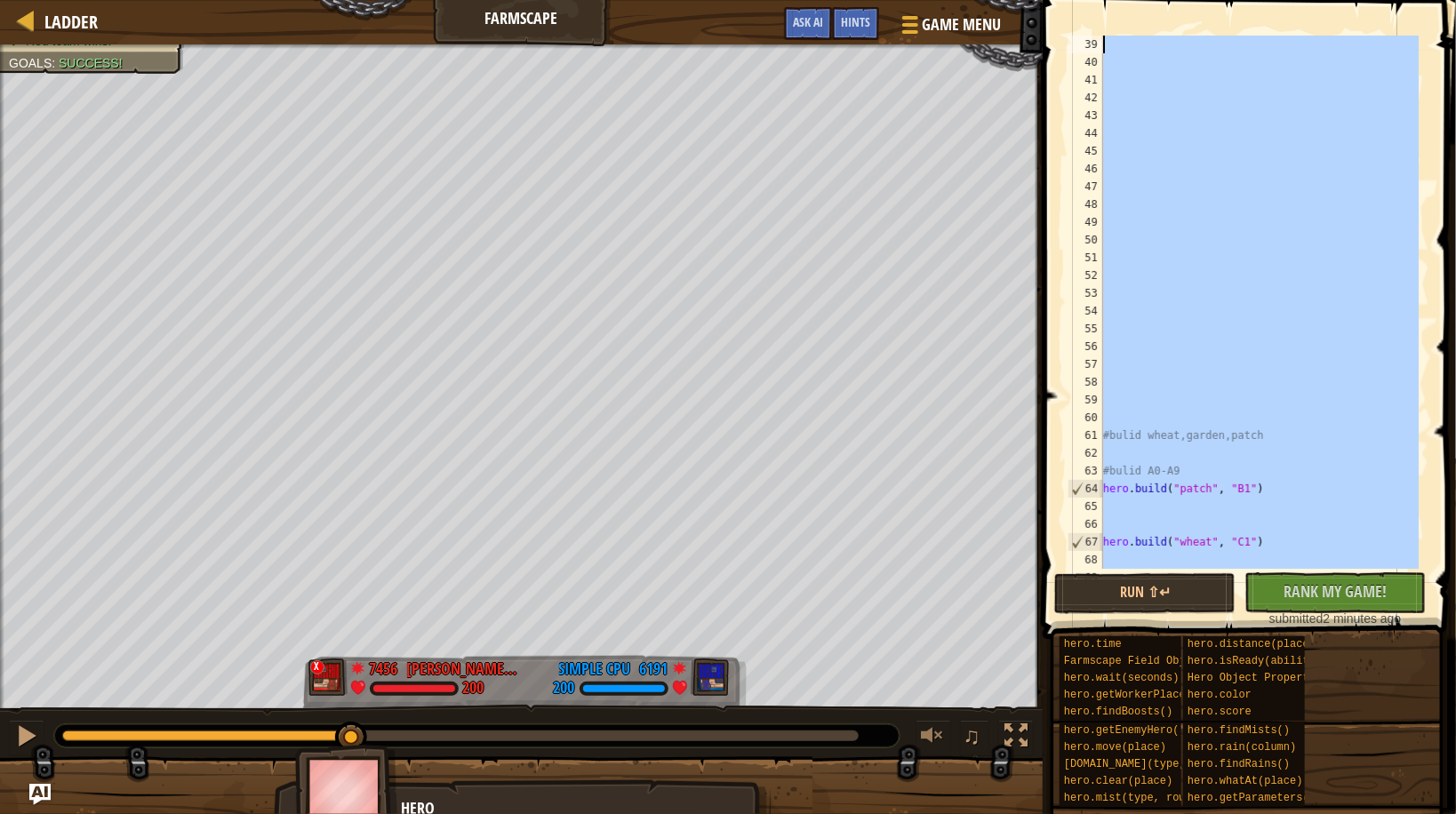
scroll to position [0, 0]
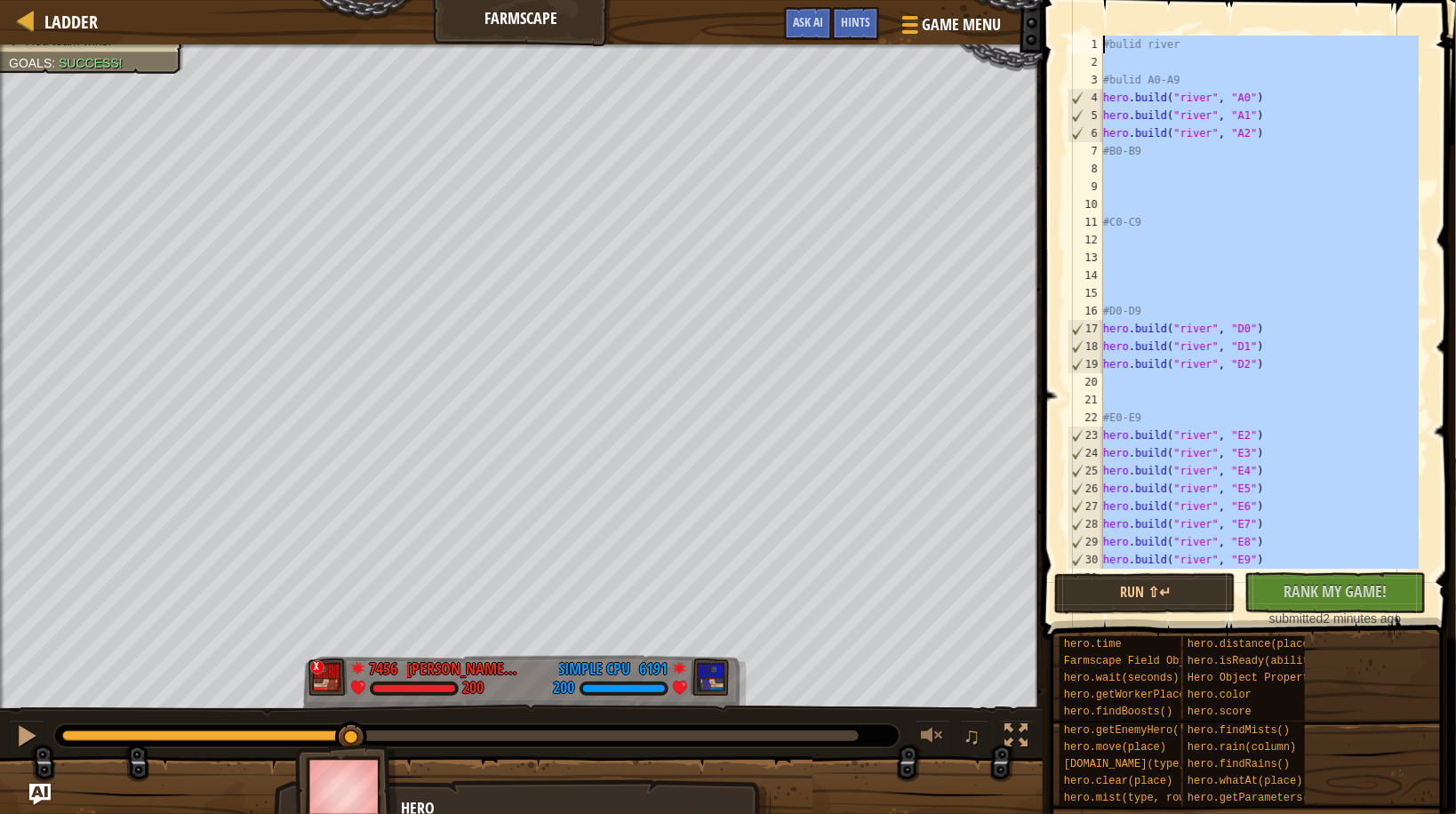
drag, startPoint x: 1149, startPoint y: 474, endPoint x: 791, endPoint y: -63, distance: 645.4
click at [791, 0] on html "Ladder Farmscape Game Menu Done Hints Ask AI 1 הההההההההההההההההההההההההההההההה…" at bounding box center [728, 0] width 1456 height 0
click at [1358, 87] on div "#bulid river #bulid A0-A9 hero . build ( "river" , "A0" ) hero . build ( "river…" at bounding box center [1259, 302] width 319 height 534
type textarea "#bulid A0-A9"
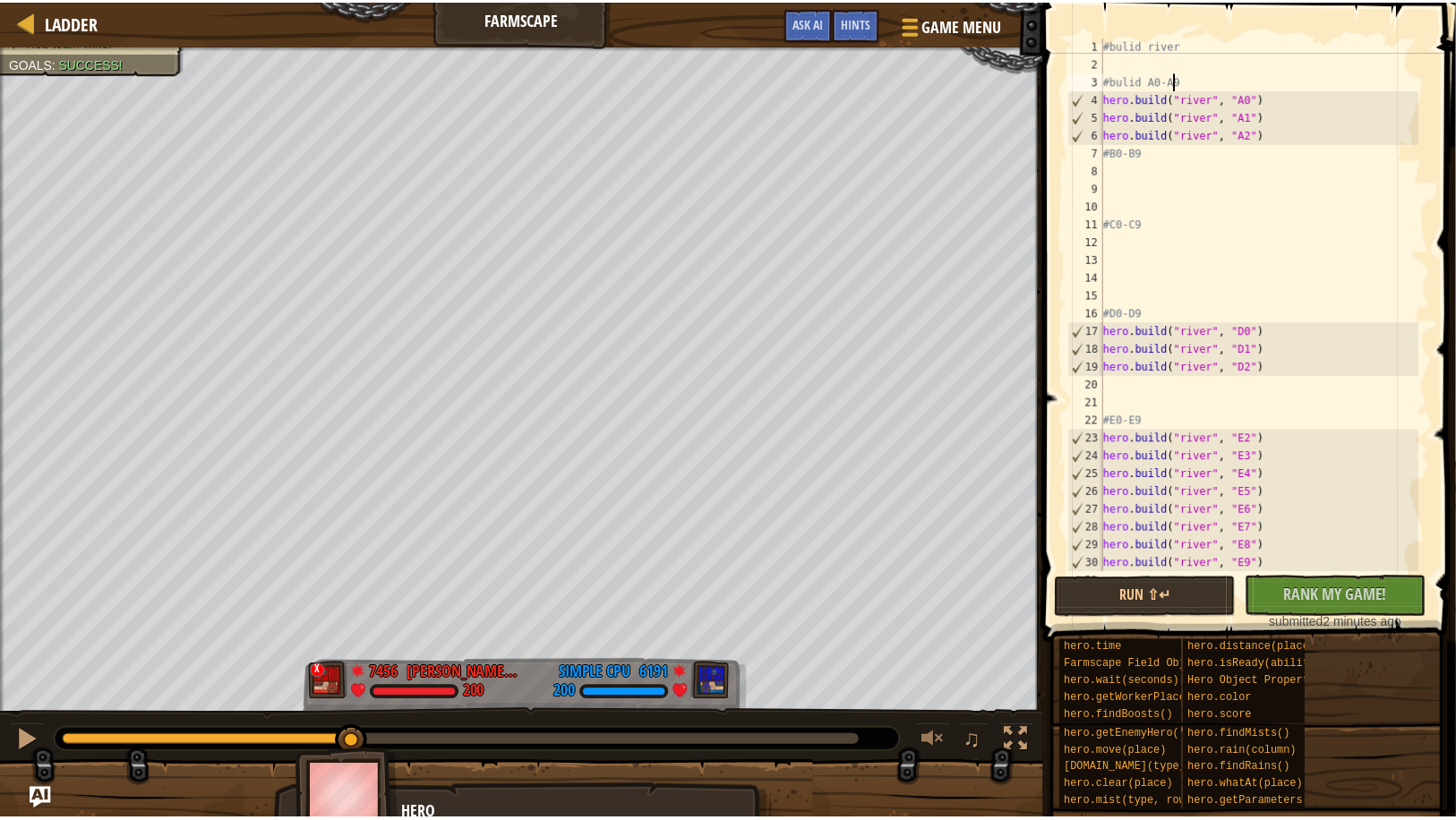
scroll to position [43, 0]
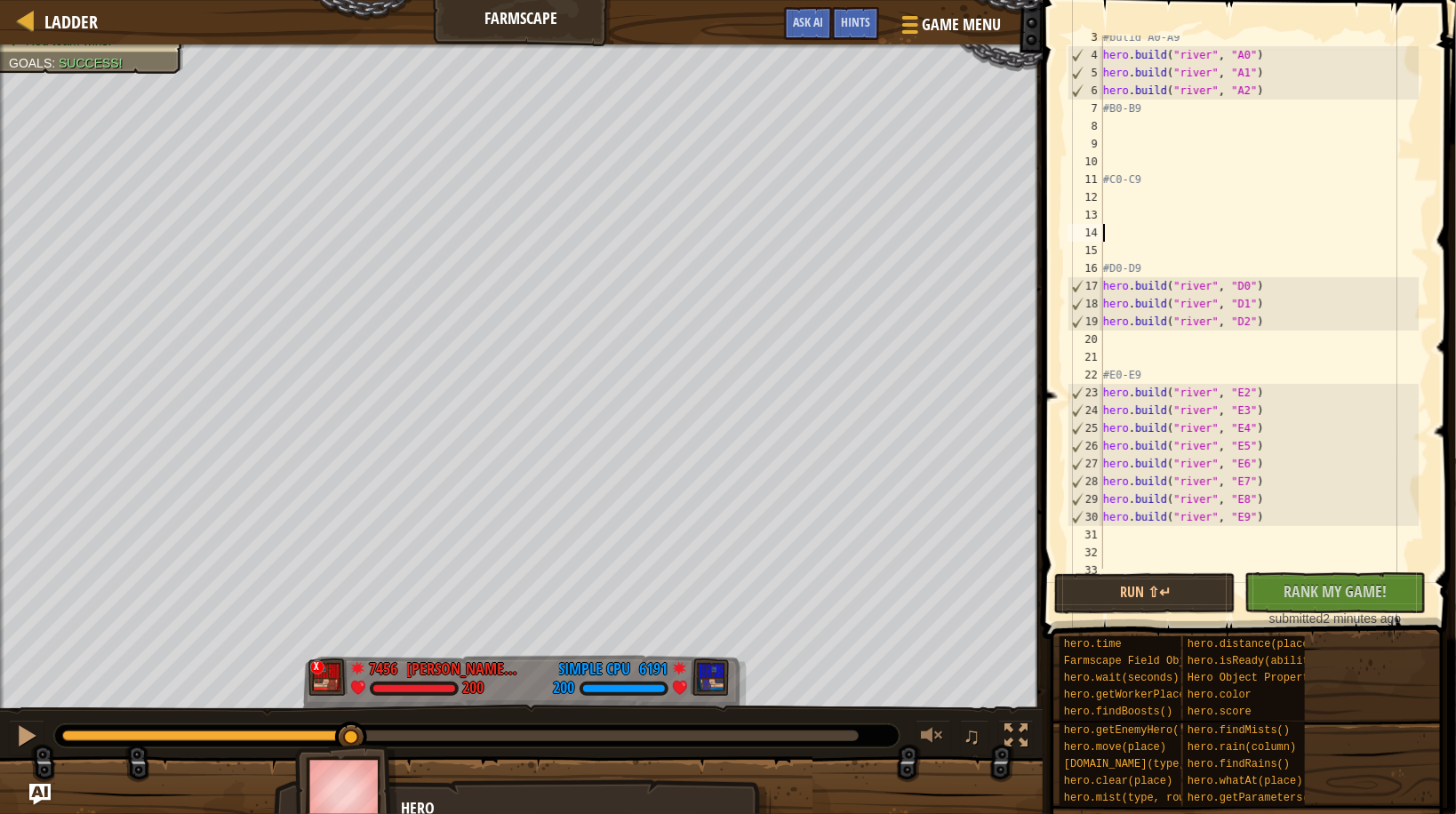
click at [1242, 221] on div "#bulid A0-A9 hero . build ( "river" , "A0" ) hero . build ( "river" , "A1" ) he…" at bounding box center [1259, 312] width 319 height 569
click at [1167, 181] on div "#bulid A0-A9 hero . build ( "river" , "A0" ) hero . build ( "river" , "A1" ) he…" at bounding box center [1259, 312] width 319 height 569
type textarea "#C0-C9"
click at [31, 18] on div at bounding box center [27, 21] width 22 height 22
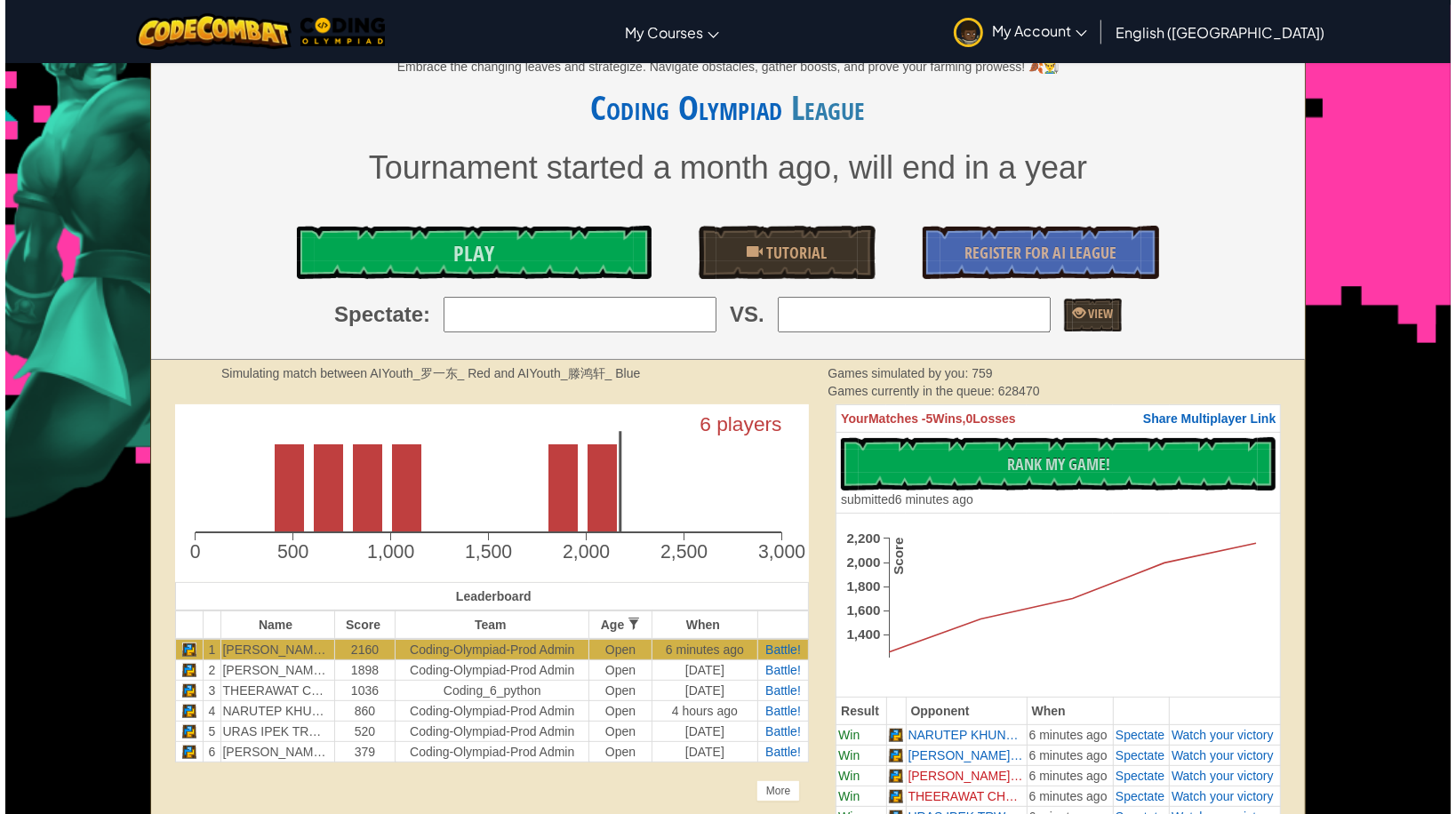
scroll to position [284, 0]
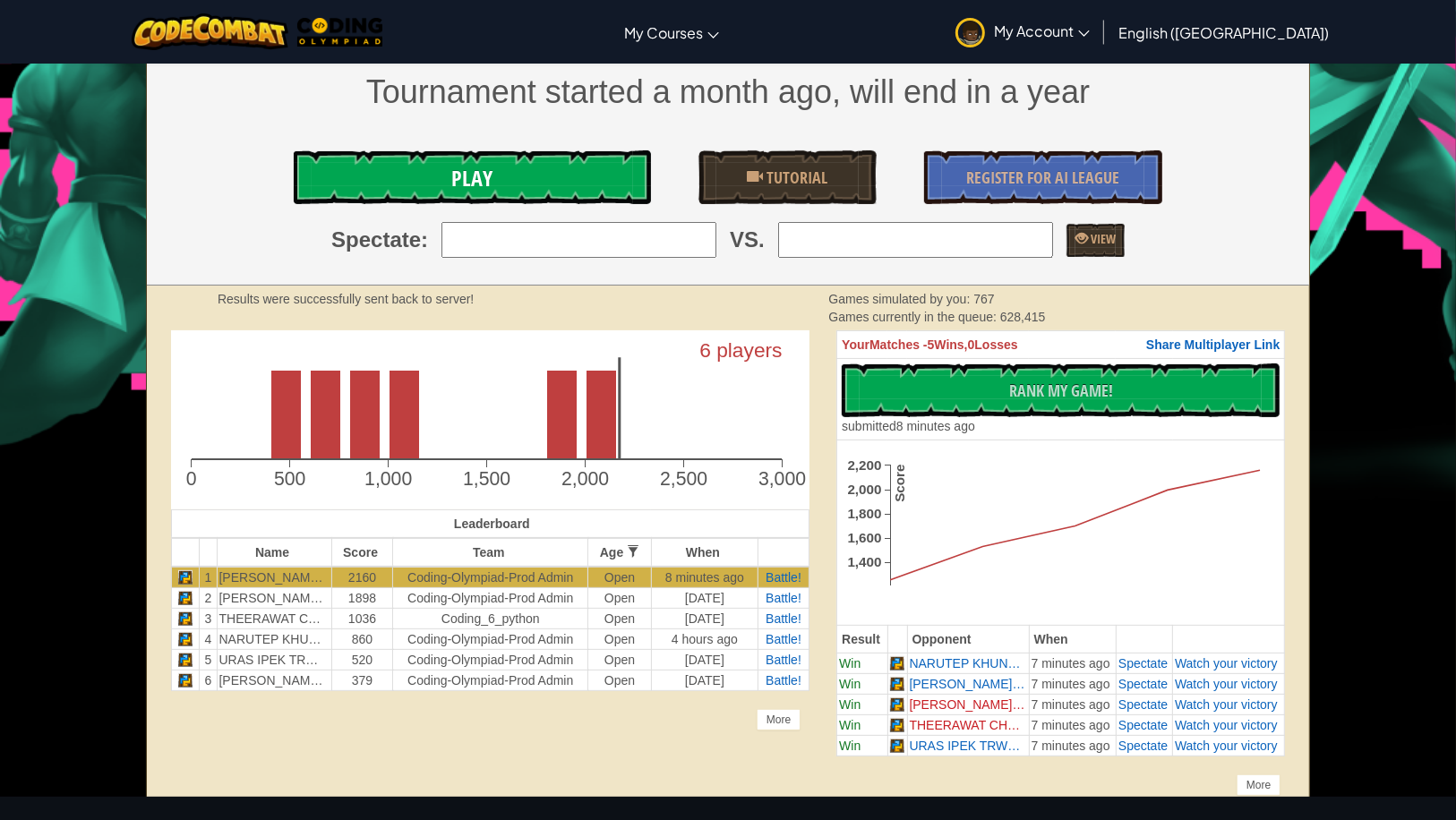
drag, startPoint x: 561, startPoint y: 143, endPoint x: 563, endPoint y: 162, distance: 19.1
click at [561, 143] on div "Embrace the changing leaves and strategize. Navigate obstacles, gather boosts, …" at bounding box center [728, 31] width 1163 height 507
click at [563, 163] on link "Play" at bounding box center [472, 177] width 357 height 54
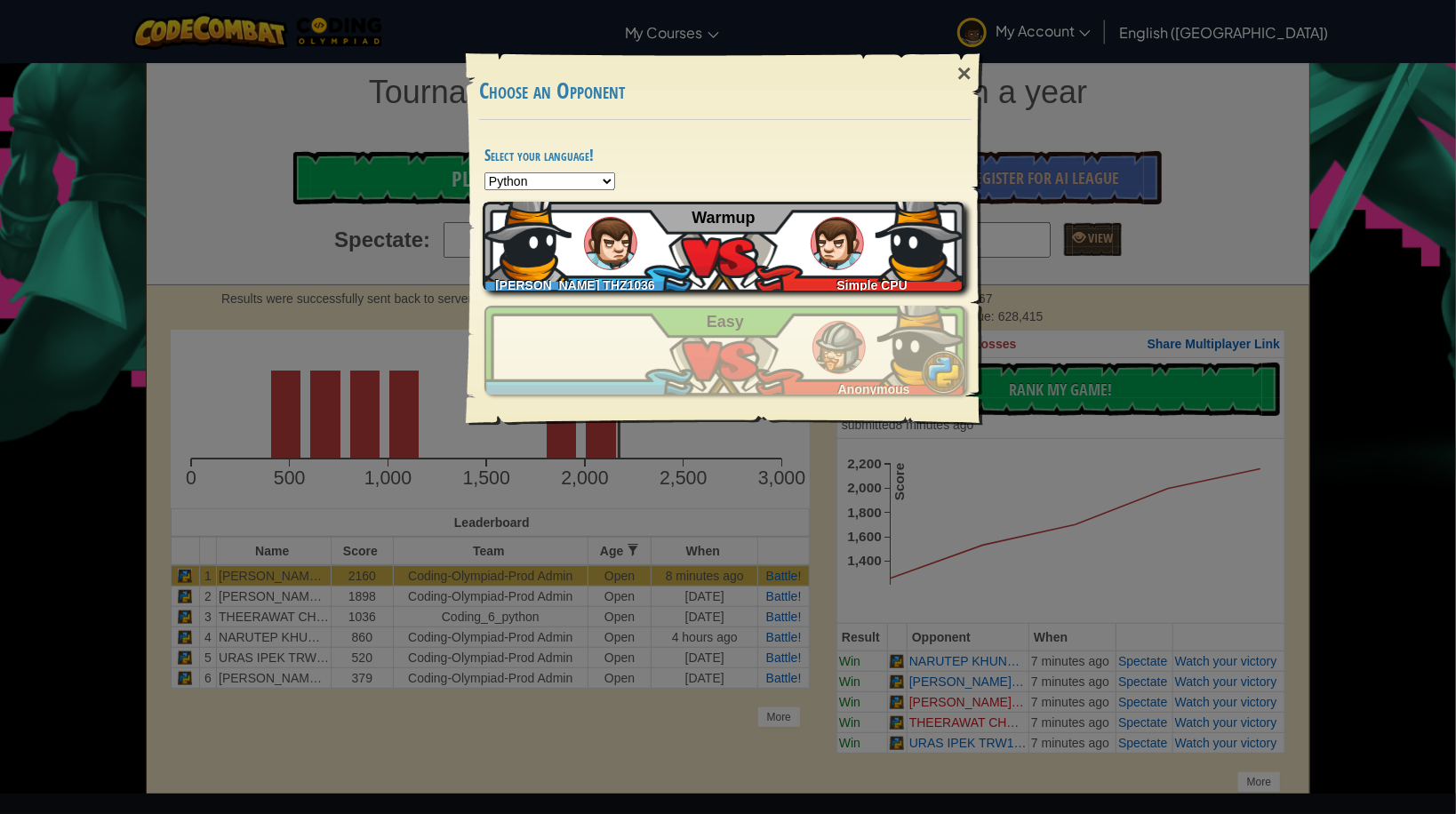
click at [578, 232] on div "SUKOLLAWAT SUKKASEM THZ1036 Simple CPU Warmup" at bounding box center [722, 246] width 481 height 89
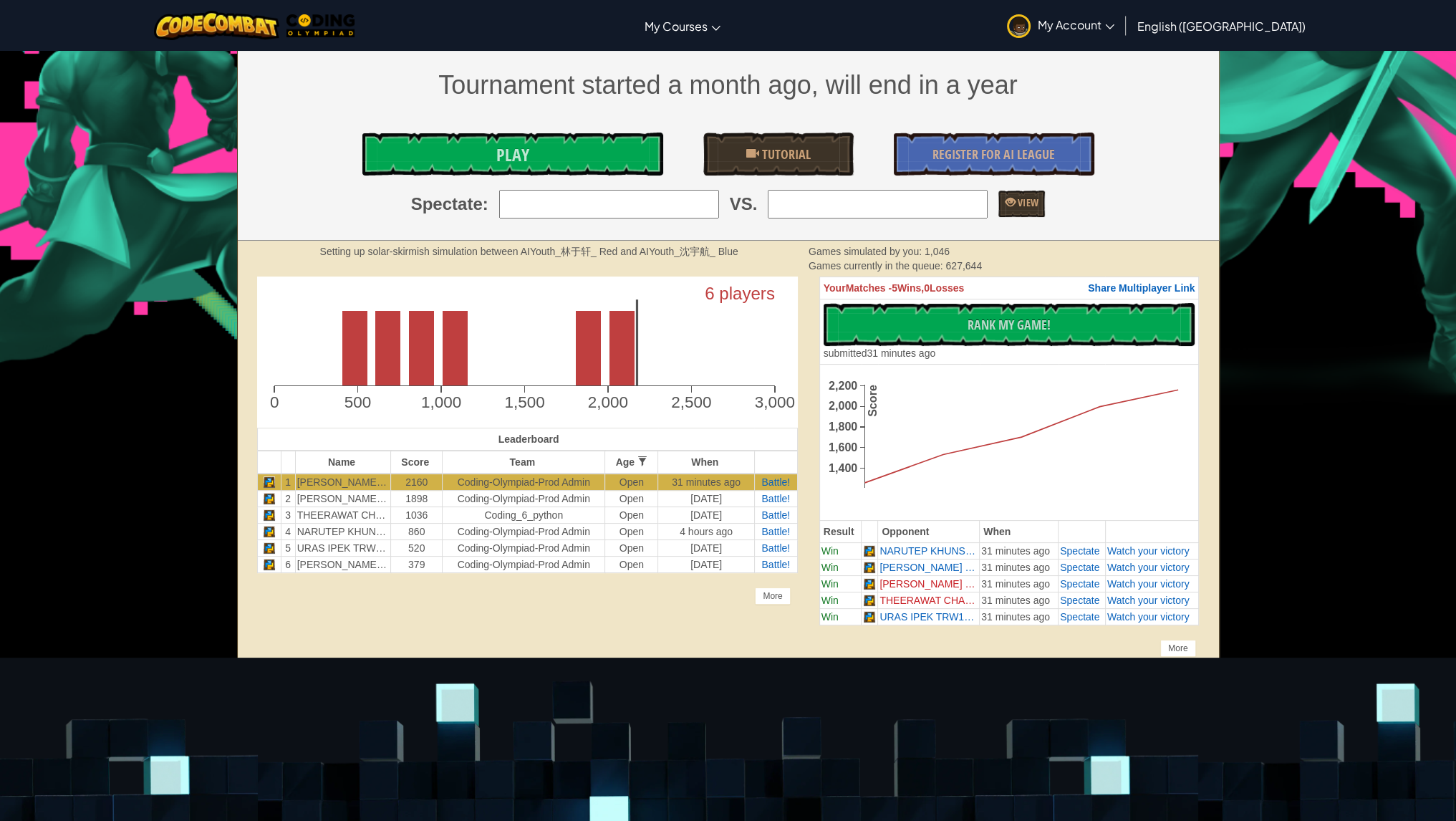
scroll to position [227, 0]
